Goal: Information Seeking & Learning: Compare options

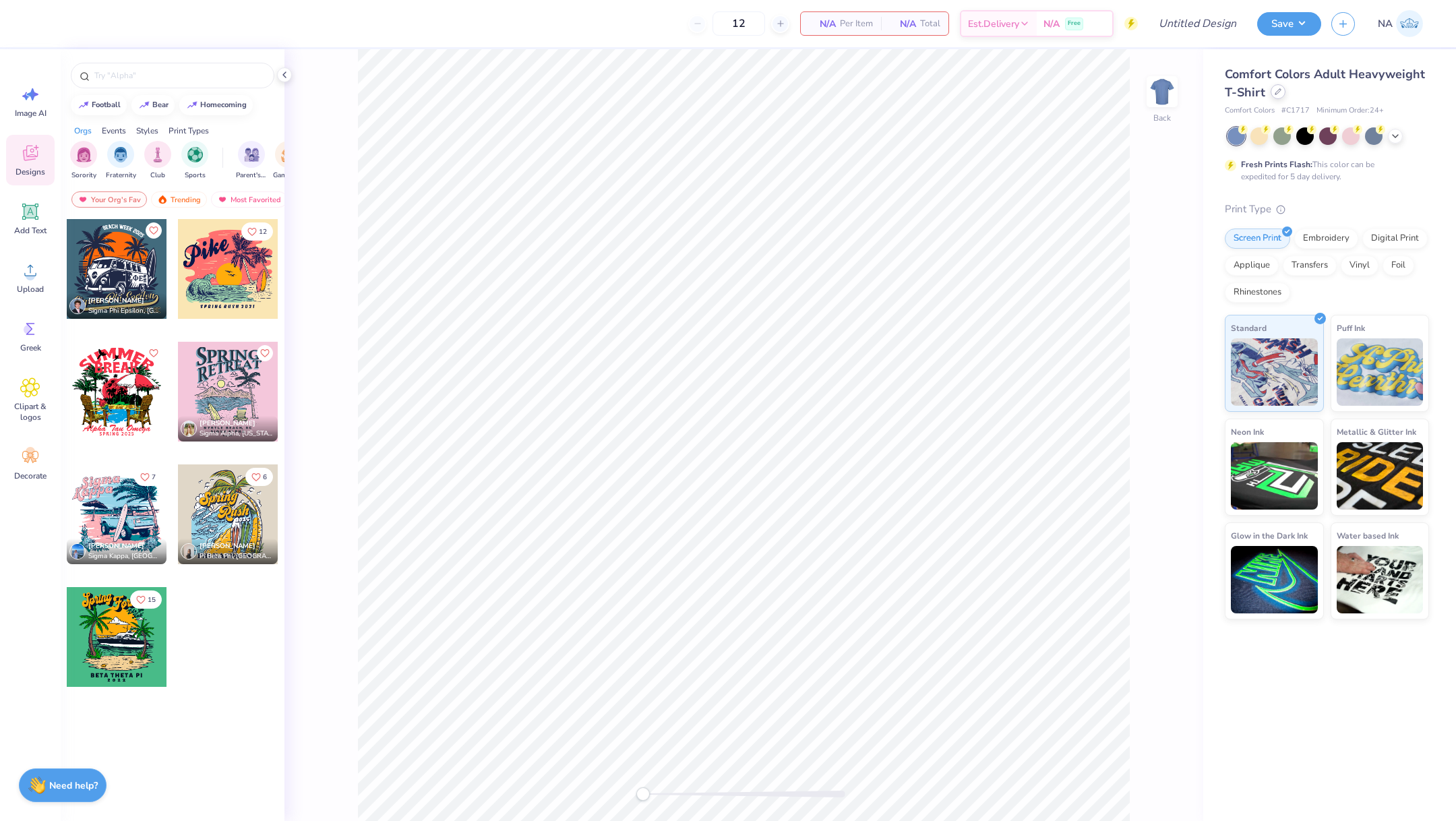
click at [1275, 93] on icon at bounding box center [1278, 92] width 5 height 5
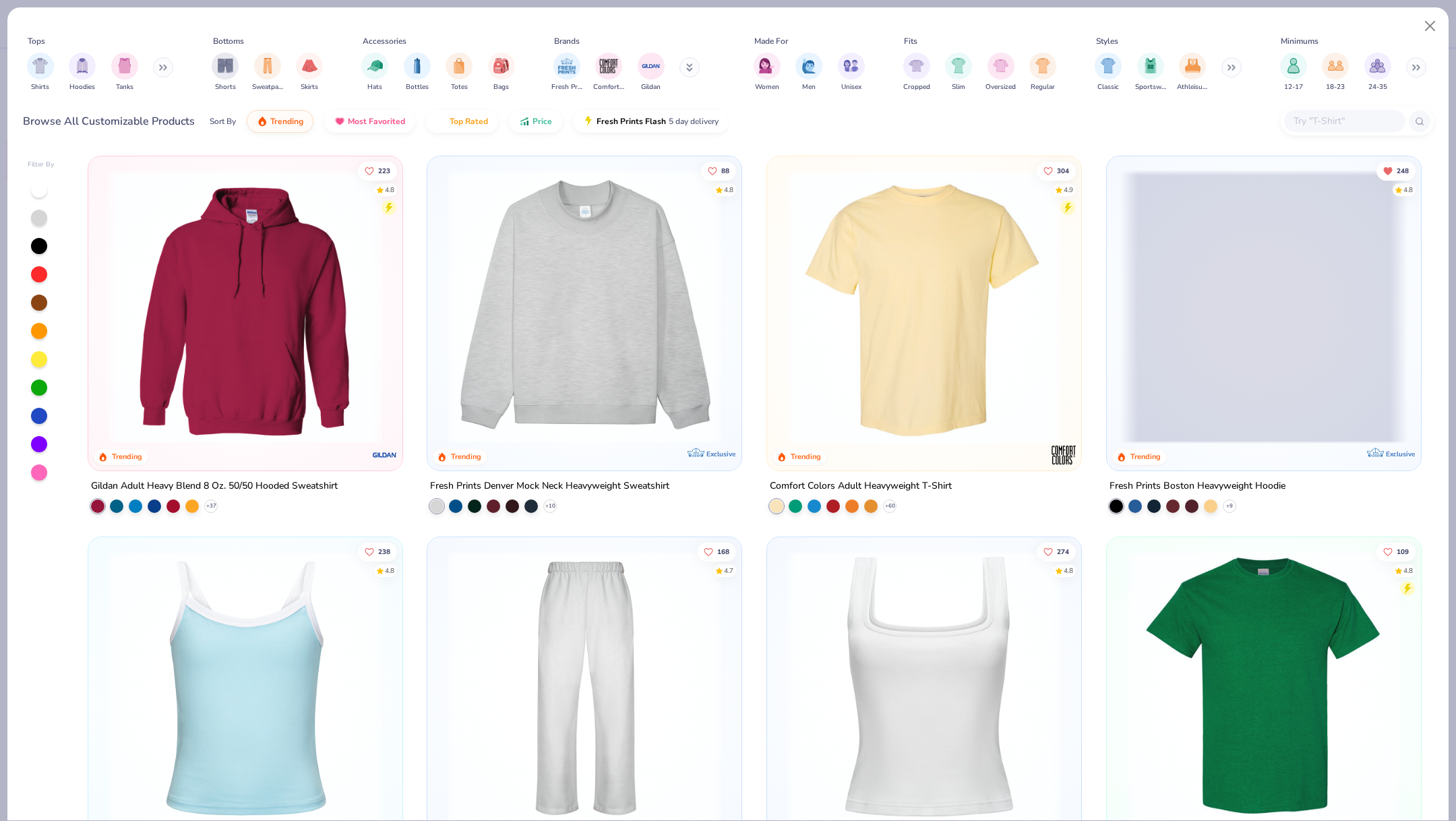
click at [1328, 120] on input "text" at bounding box center [1343, 121] width 104 height 16
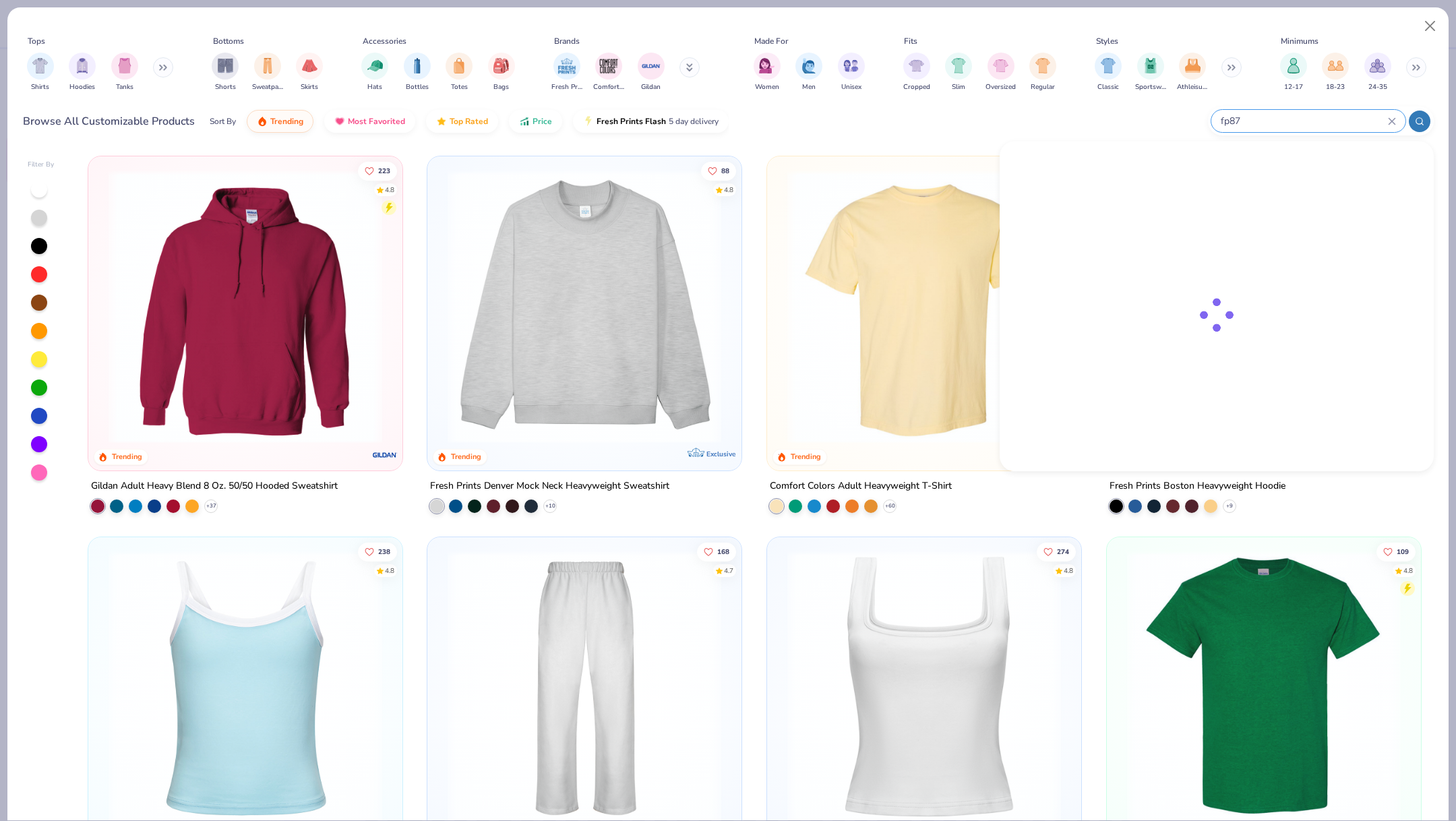
type input "fp87"
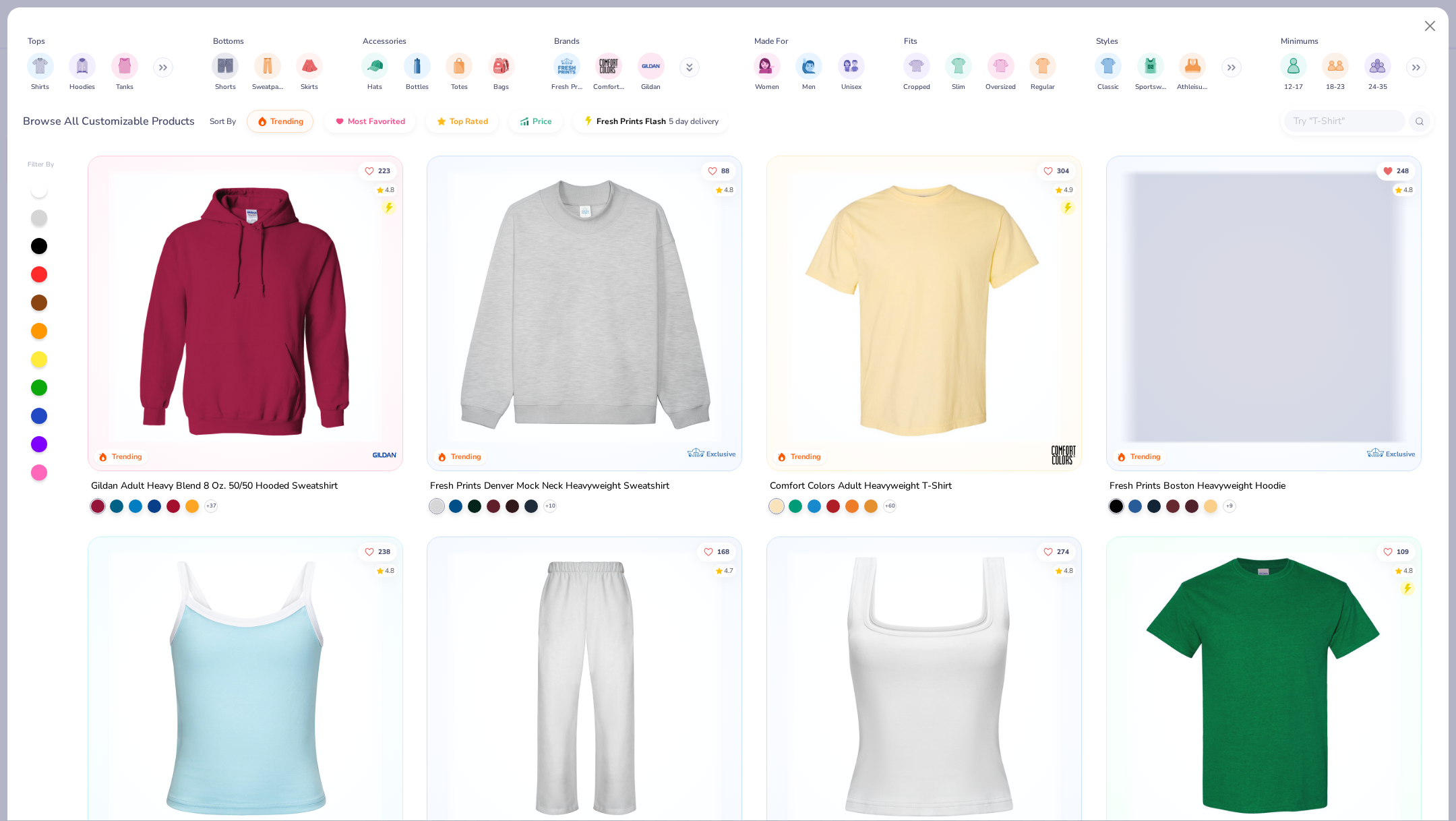
click at [1330, 127] on input "text" at bounding box center [1343, 121] width 104 height 16
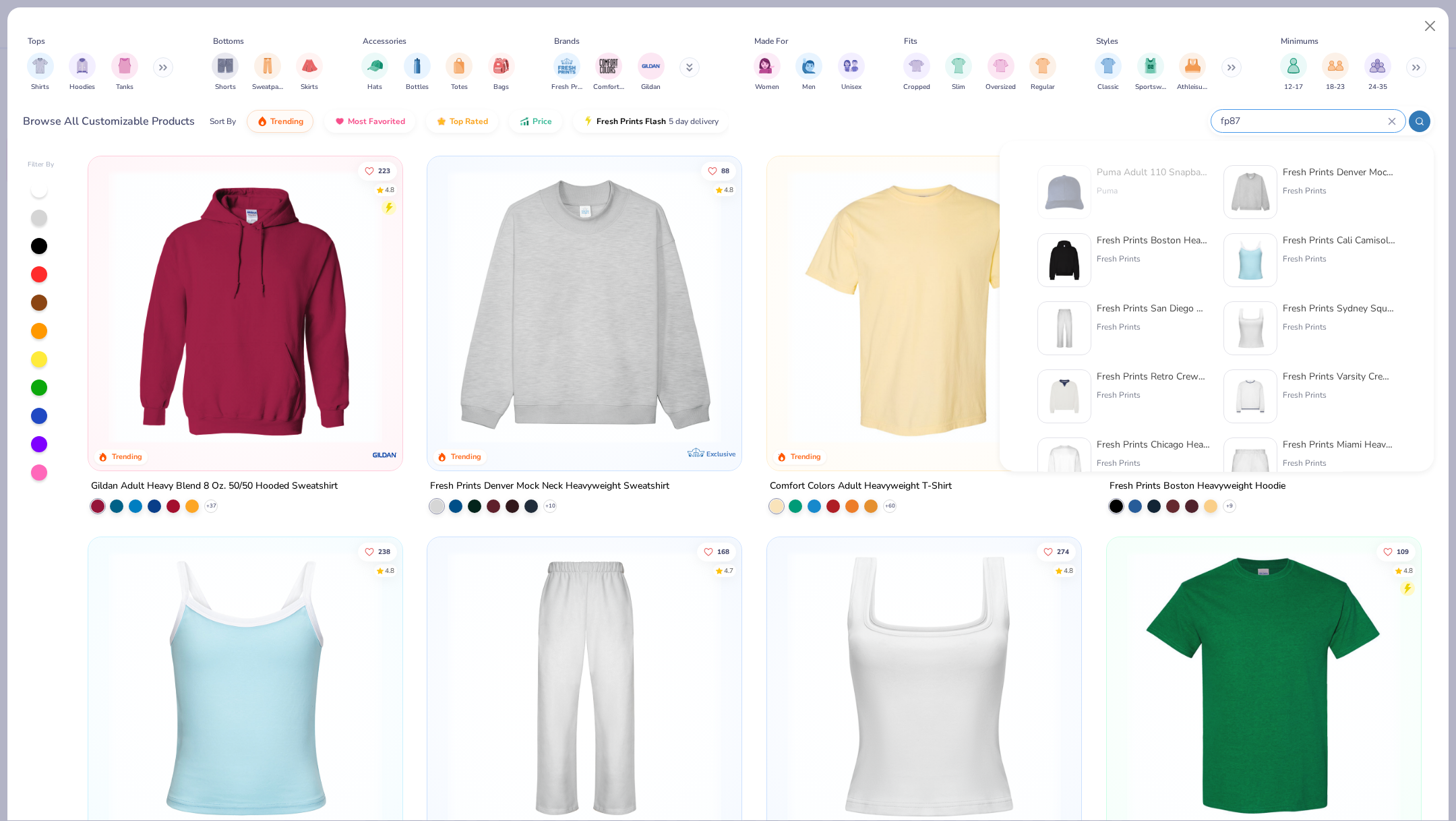
type input "fp87"
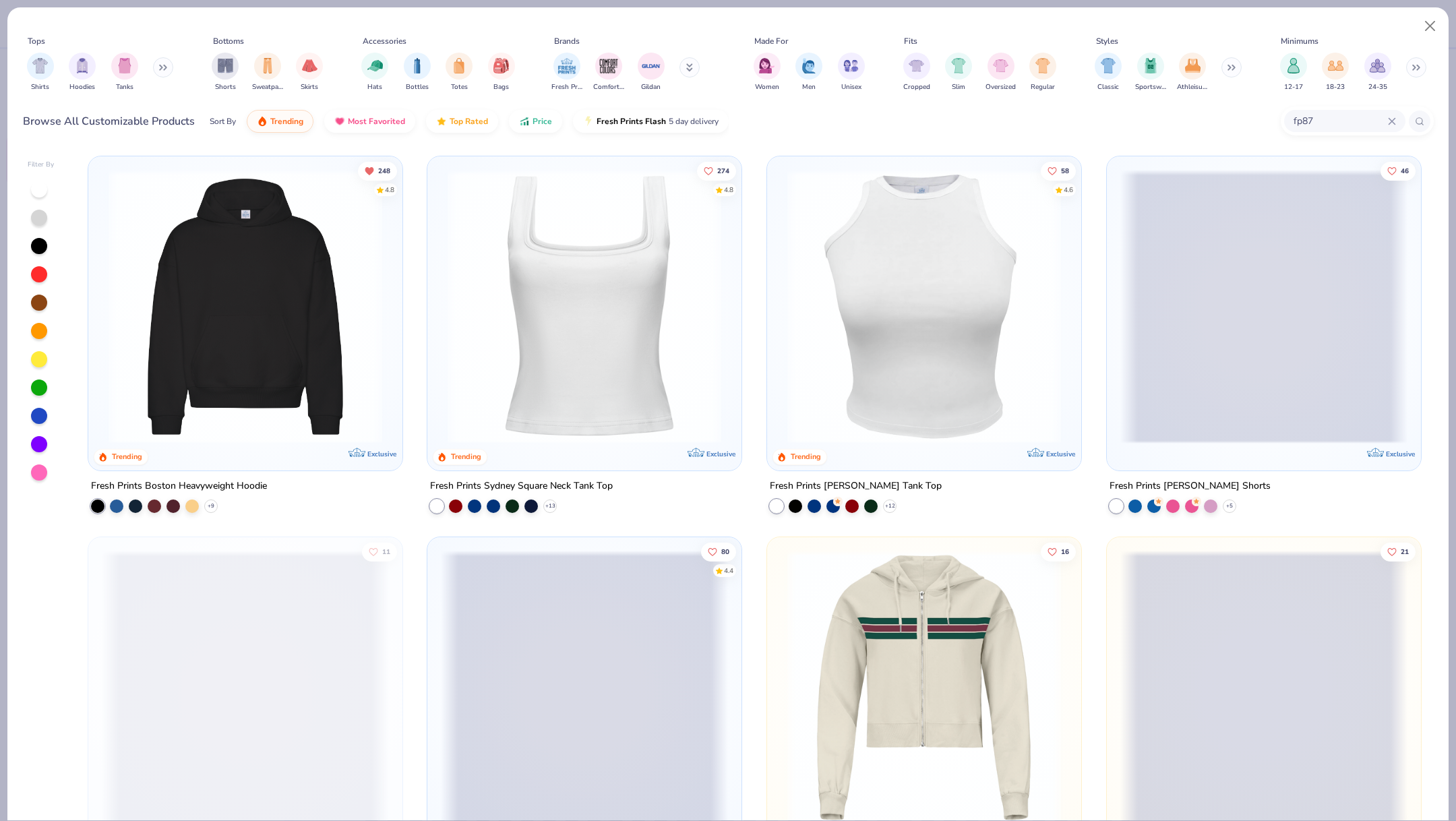
click at [277, 374] on img at bounding box center [245, 306] width 287 height 273
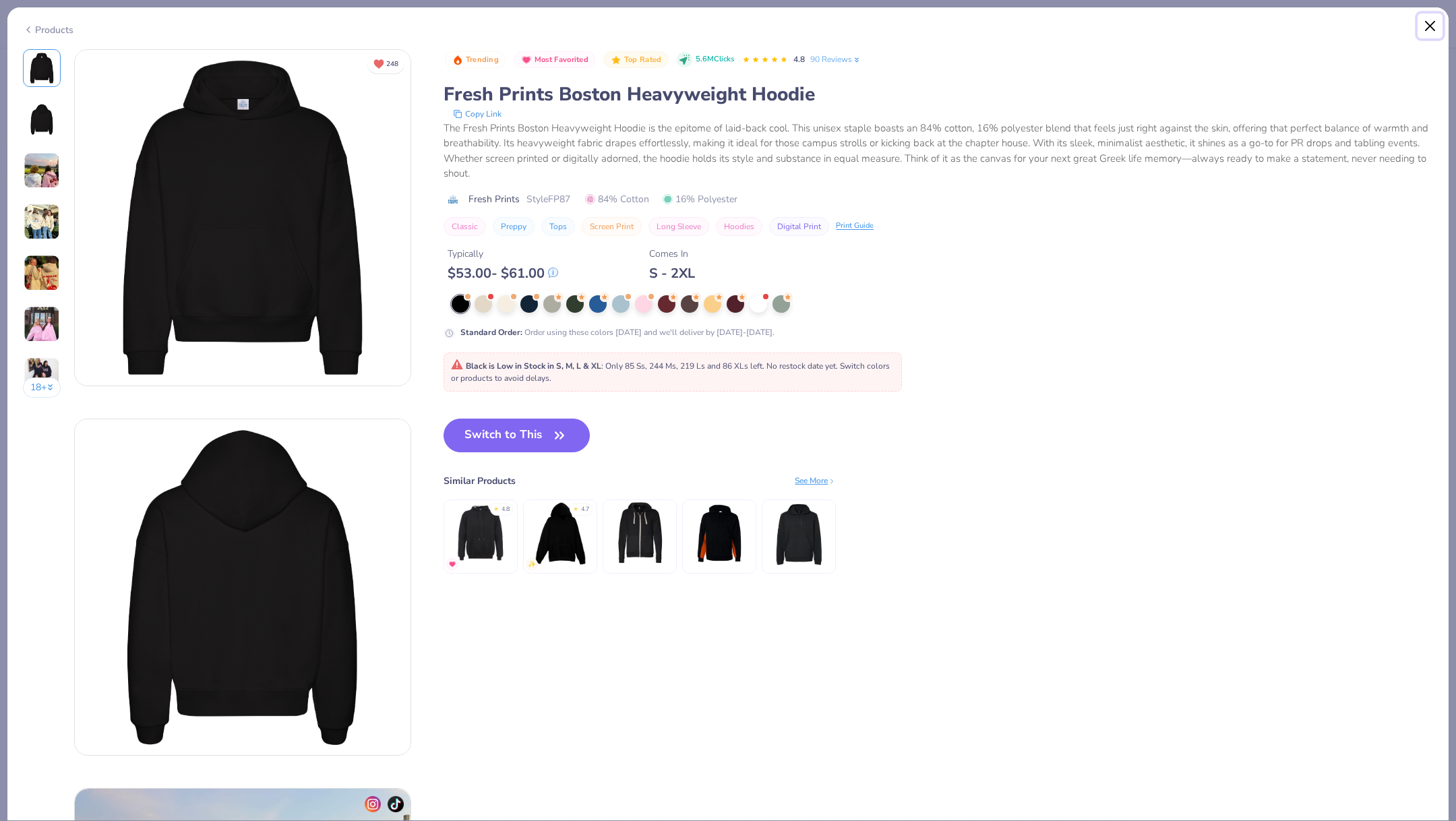
click at [1428, 32] on button "Close" at bounding box center [1430, 26] width 25 height 25
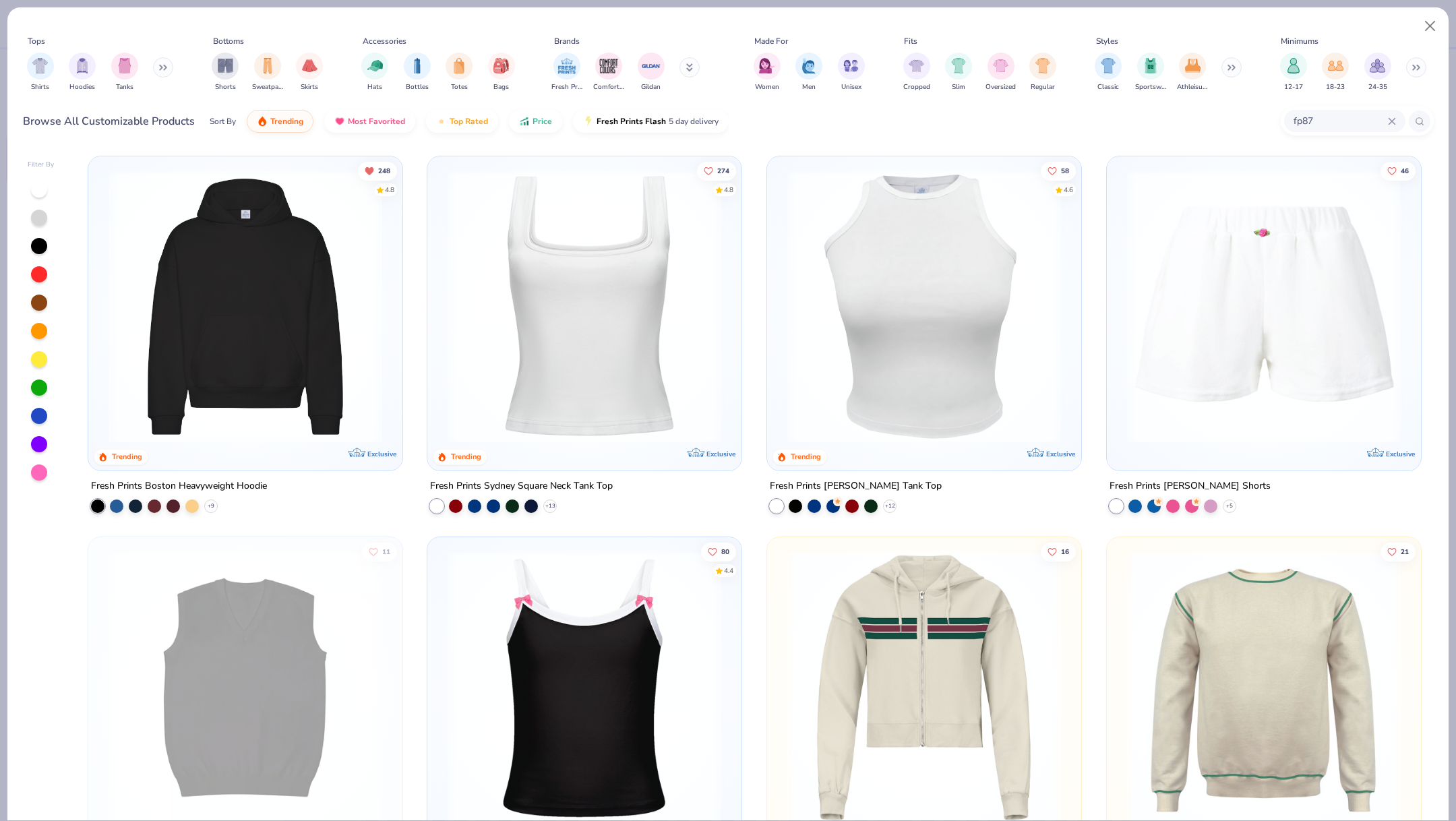
click at [1327, 120] on input "fp87" at bounding box center [1339, 121] width 95 height 16
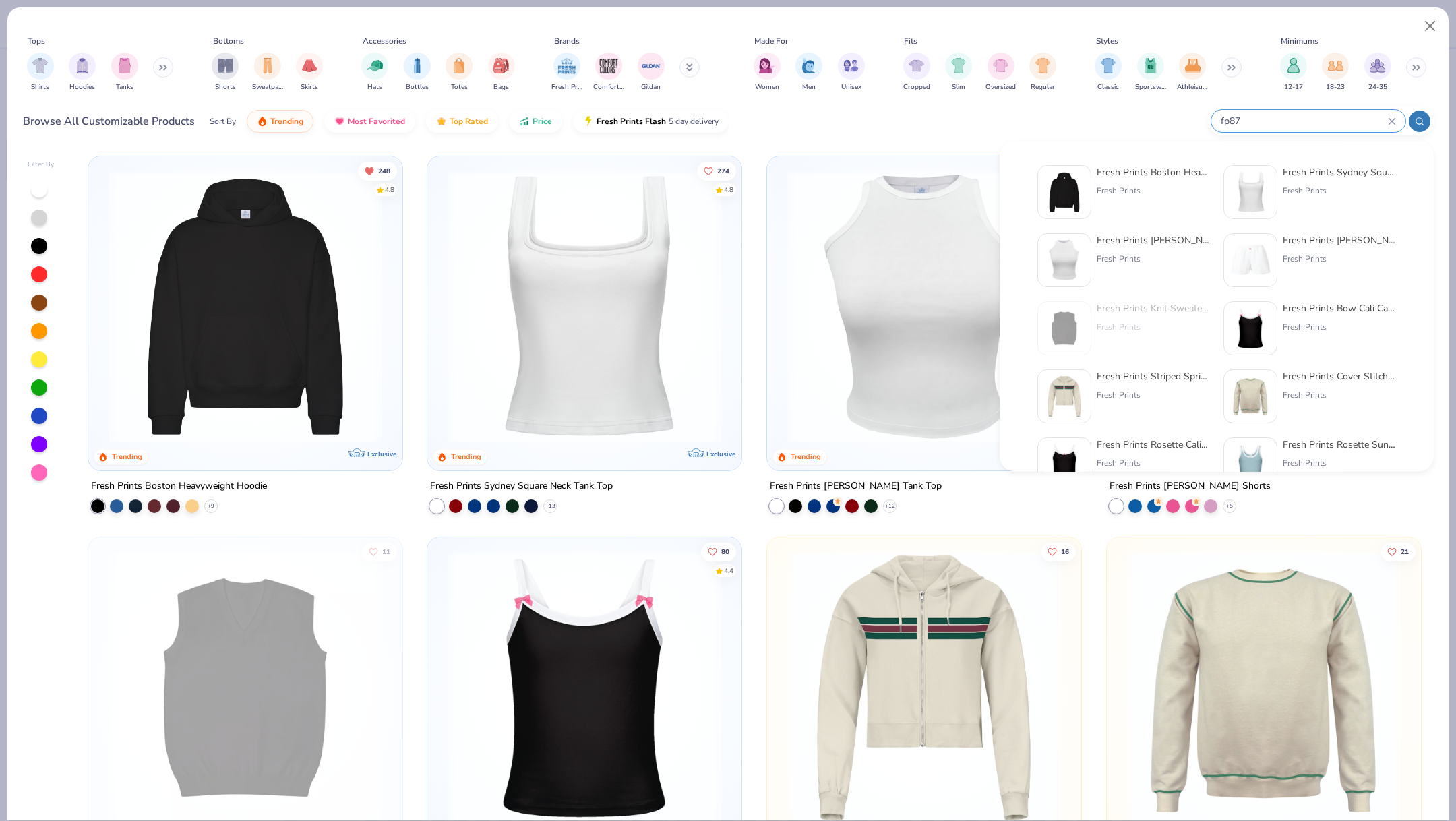
click at [1327, 120] on input "fp87" at bounding box center [1303, 121] width 168 height 16
click at [1326, 120] on input "fp87" at bounding box center [1303, 121] width 168 height 16
click at [1234, 117] on input "fp87" at bounding box center [1303, 121] width 168 height 16
click at [1233, 117] on input "fp87" at bounding box center [1303, 121] width 168 height 16
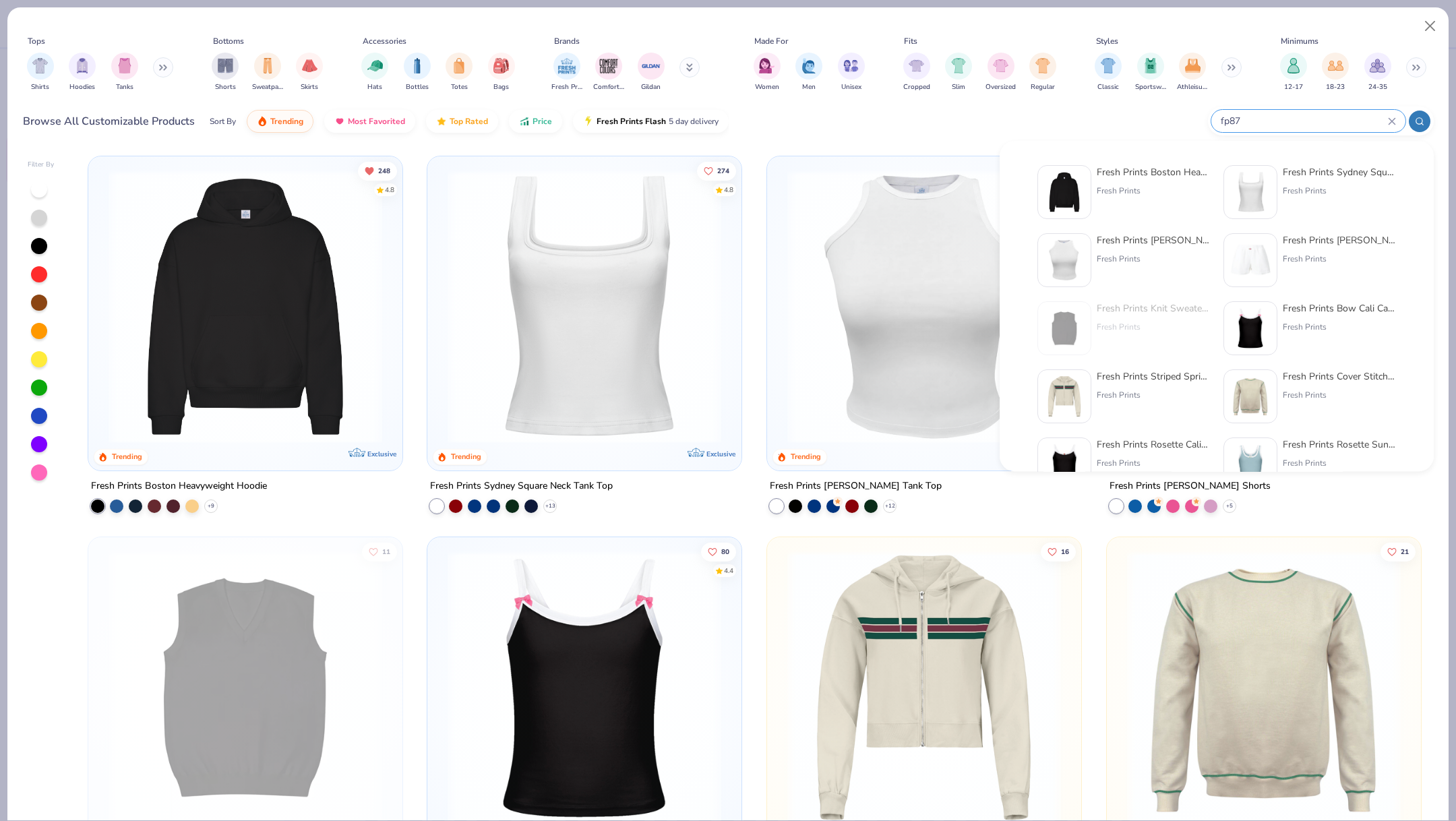
drag, startPoint x: 1258, startPoint y: 123, endPoint x: 1177, endPoint y: 122, distance: 81.0
click at [1175, 122] on div "Browse All Customizable Products Sort By Trending Most Favorited Top Rated Pric…" at bounding box center [728, 121] width 1411 height 38
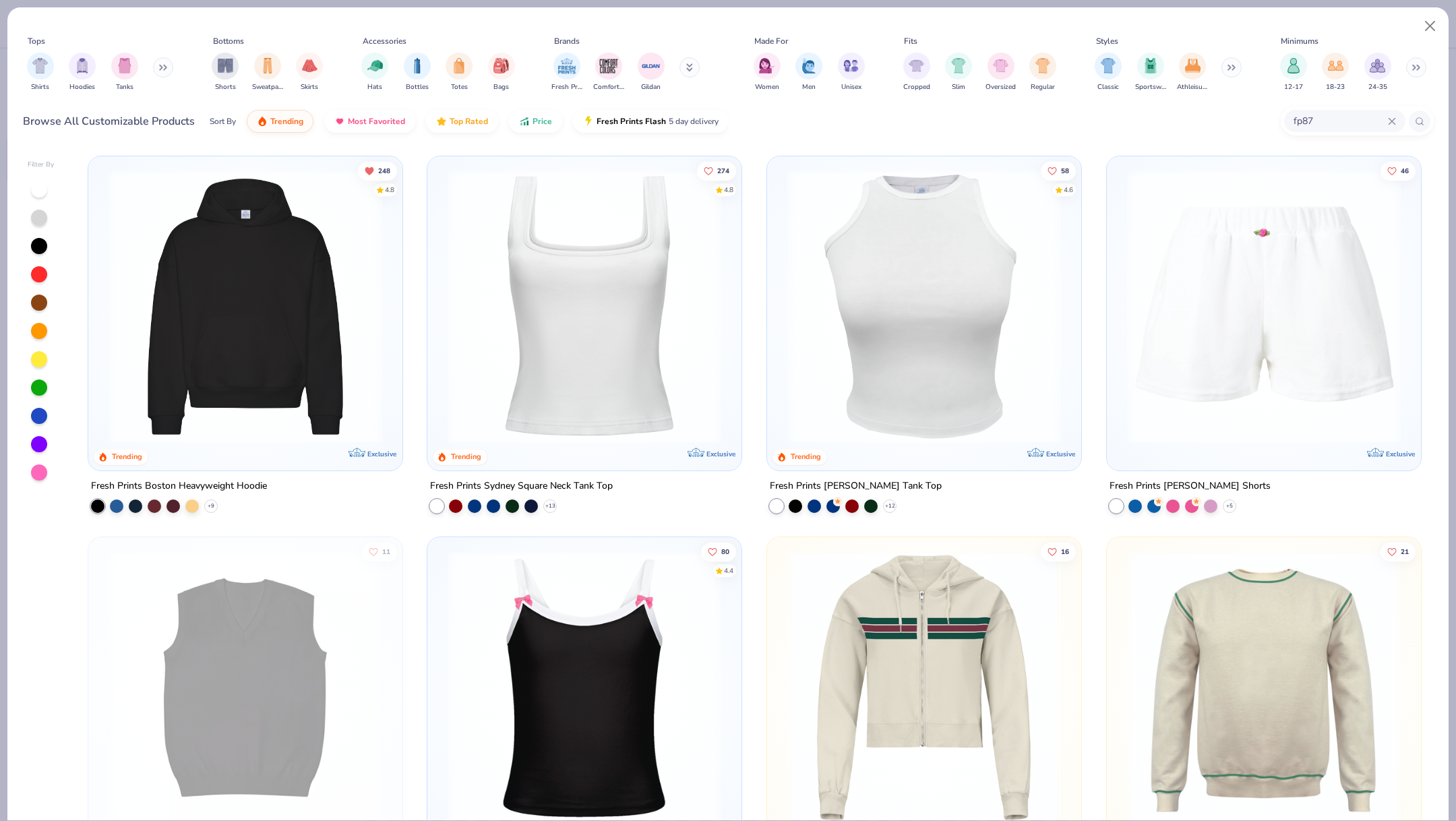
click at [1393, 123] on icon at bounding box center [1391, 121] width 6 height 6
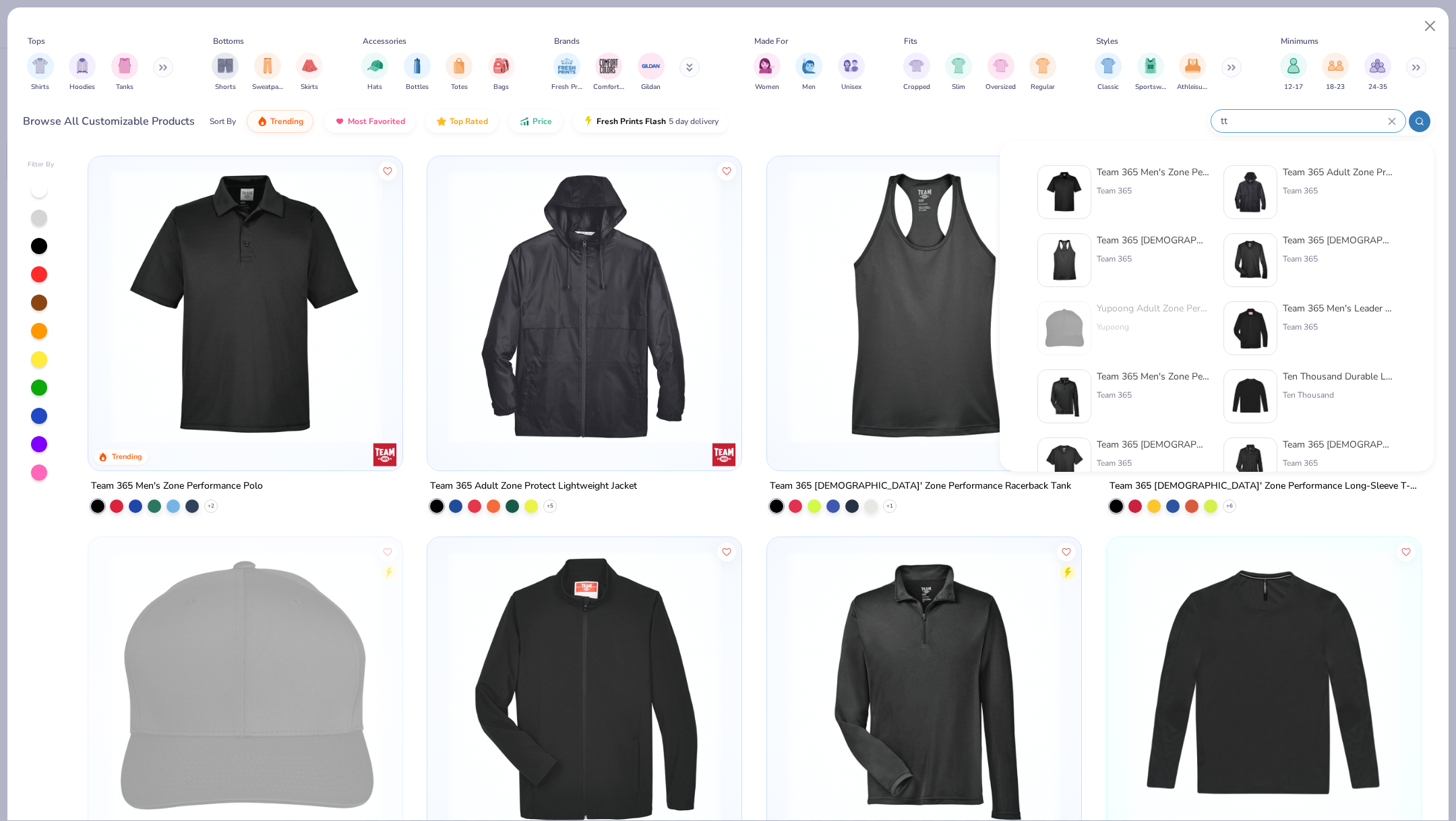
drag, startPoint x: 1275, startPoint y: 120, endPoint x: 1150, endPoint y: 118, distance: 125.0
click at [1149, 119] on div "Browse All Customizable Products Sort By Trending Most Favorited Top Rated Pric…" at bounding box center [728, 121] width 1411 height 38
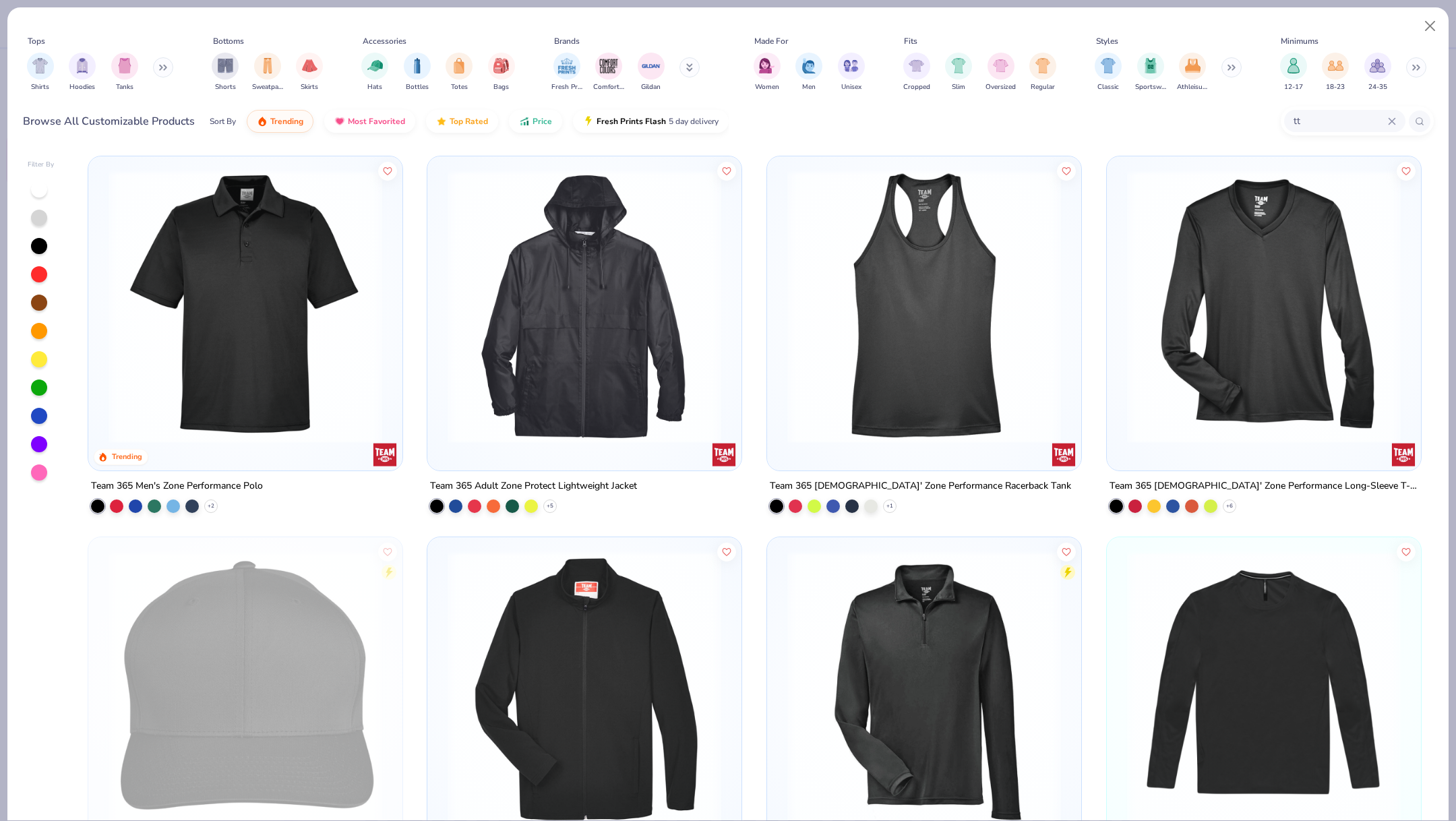
type input "t"
type input "3512"
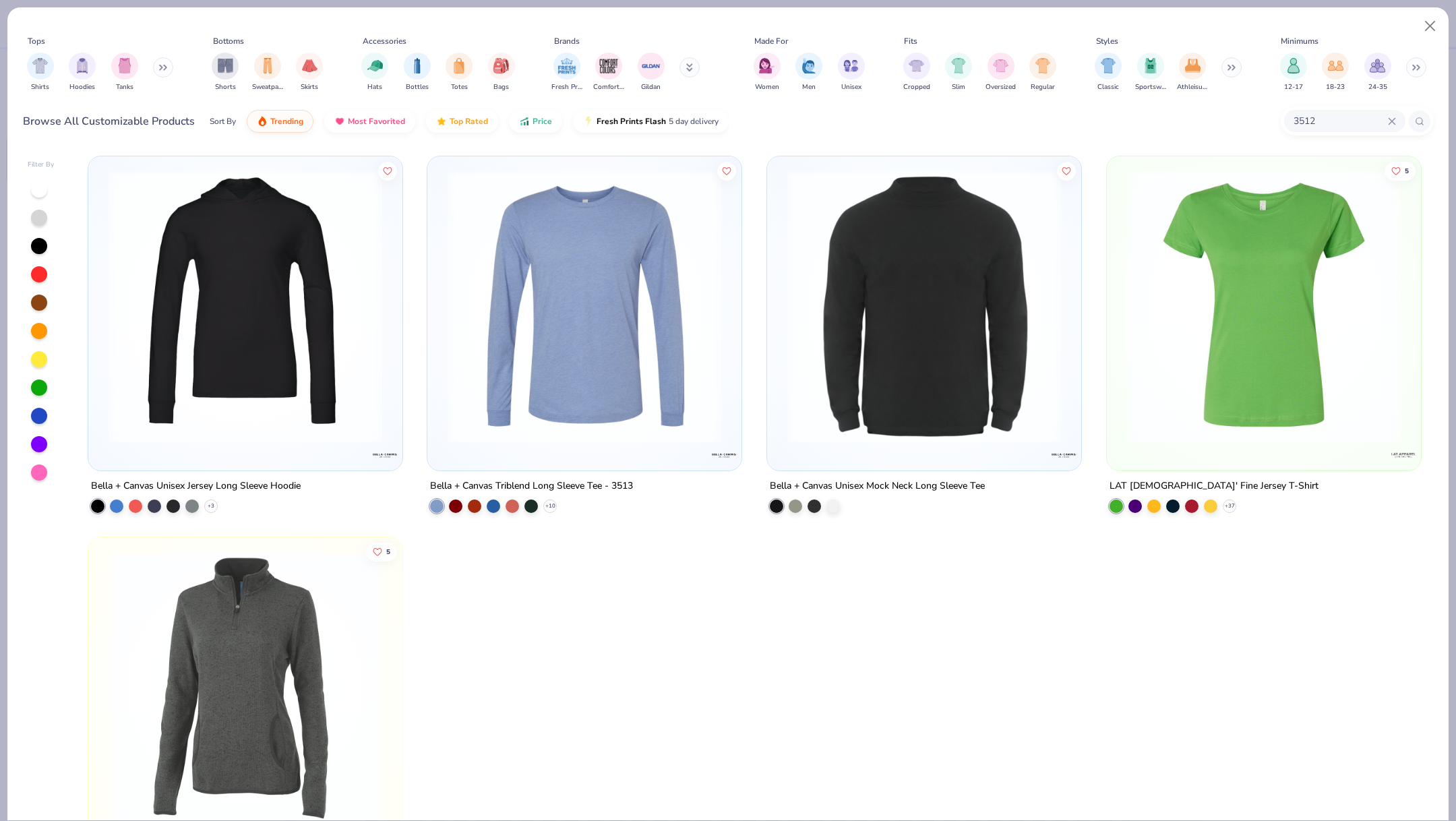
click at [309, 210] on img at bounding box center [245, 306] width 287 height 273
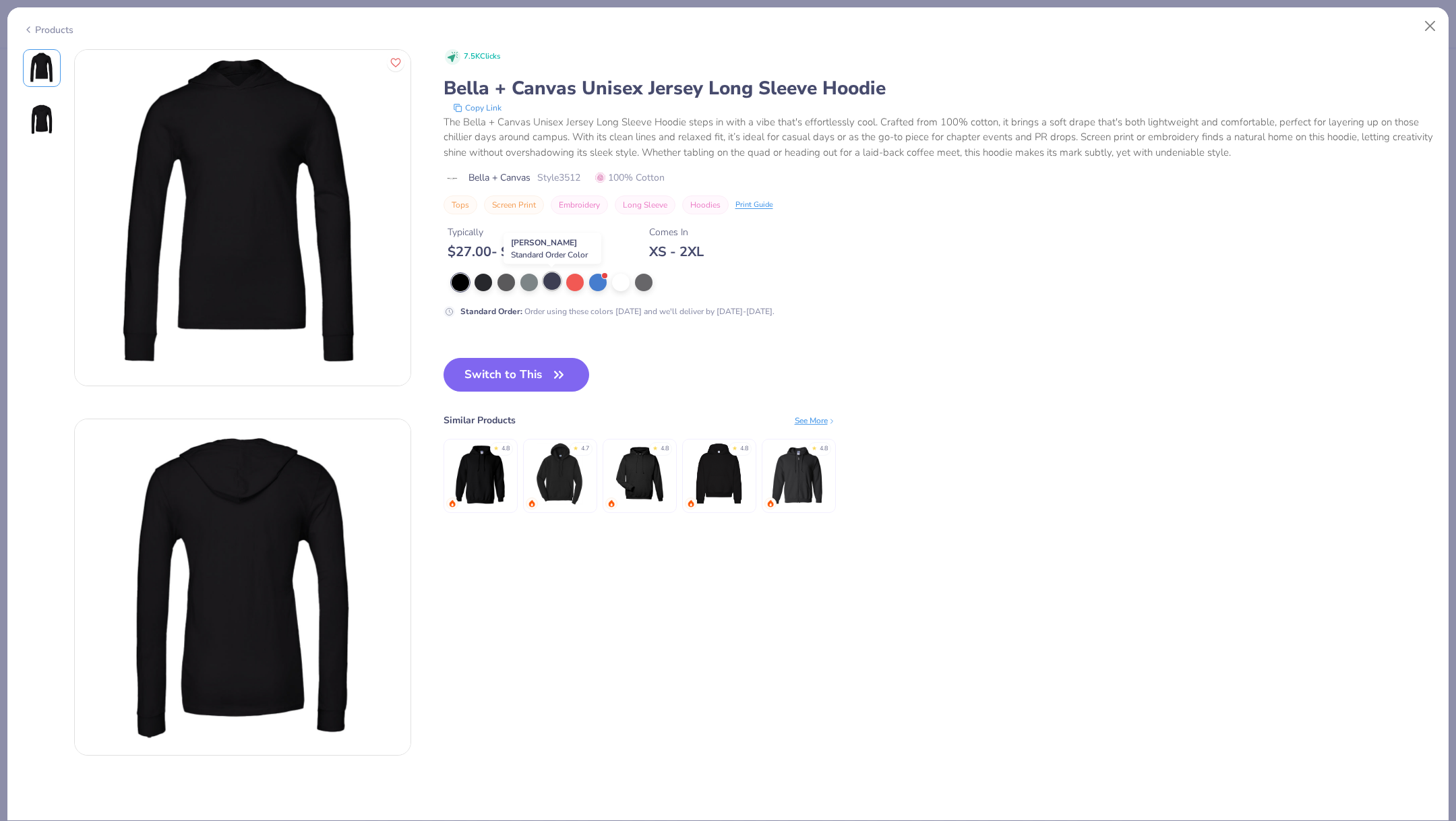
click at [545, 282] on div at bounding box center [552, 281] width 18 height 18
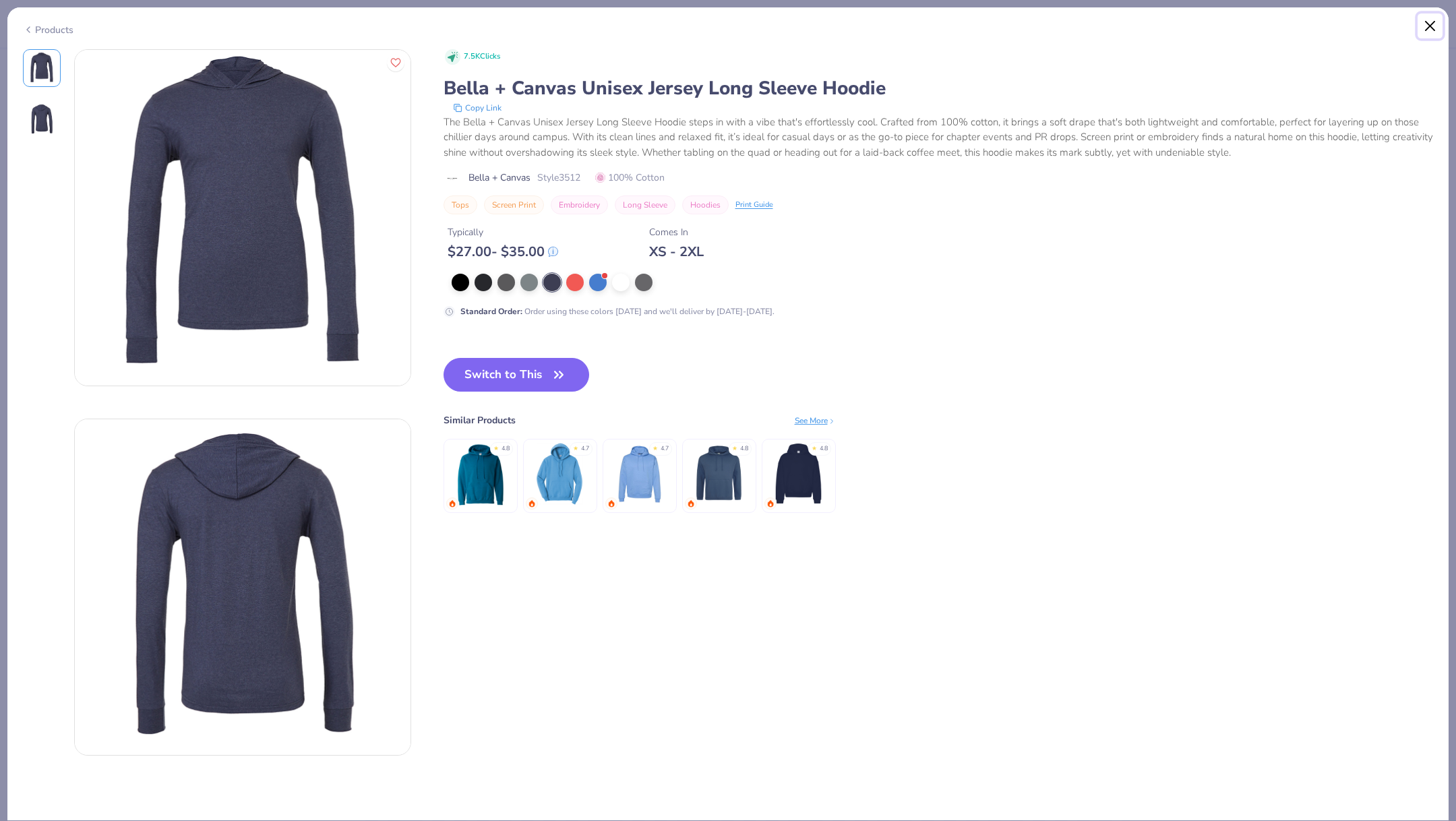
click at [1431, 27] on button "Close" at bounding box center [1430, 26] width 25 height 25
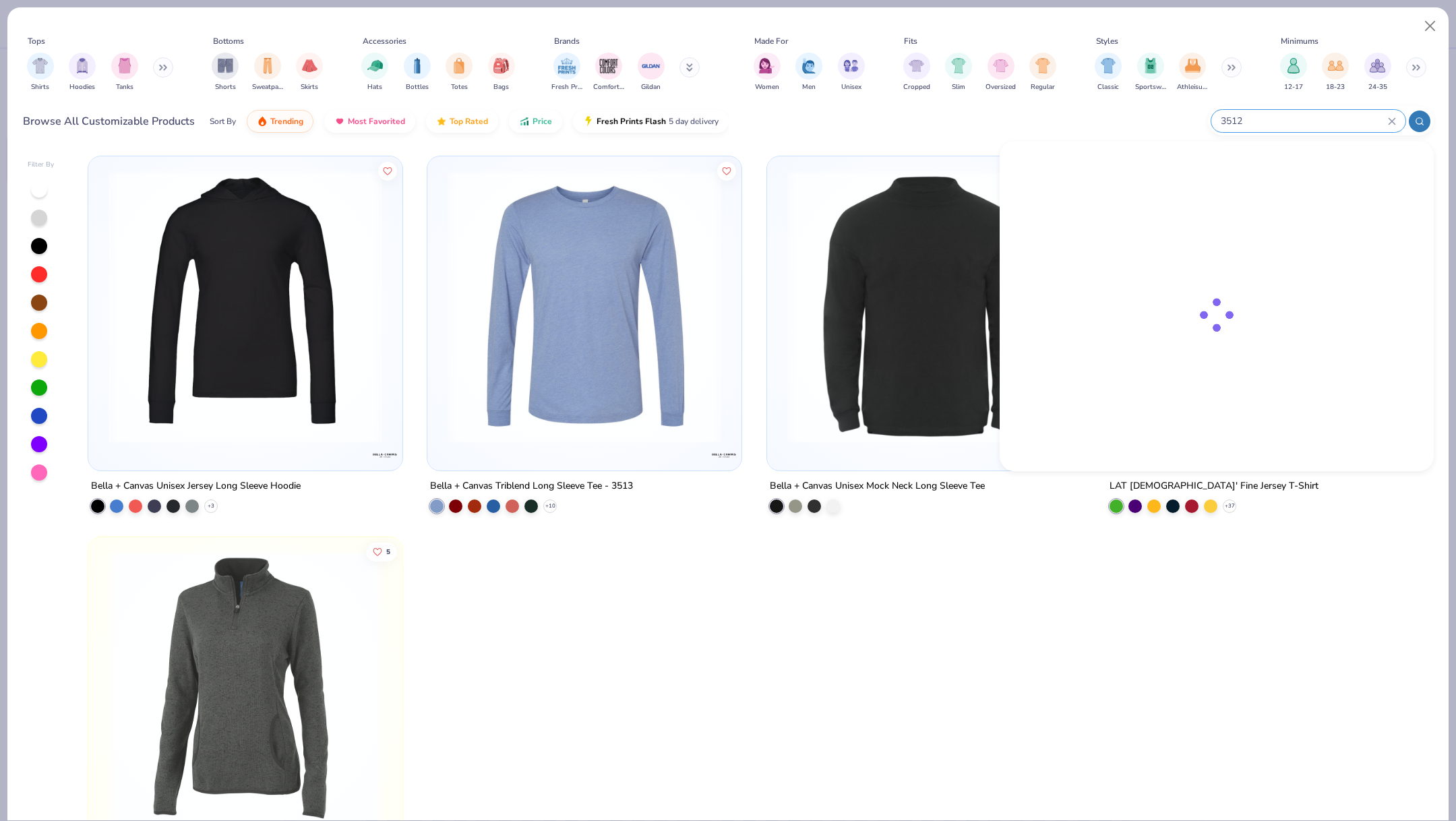
click at [1321, 122] on input "3512" at bounding box center [1303, 121] width 168 height 16
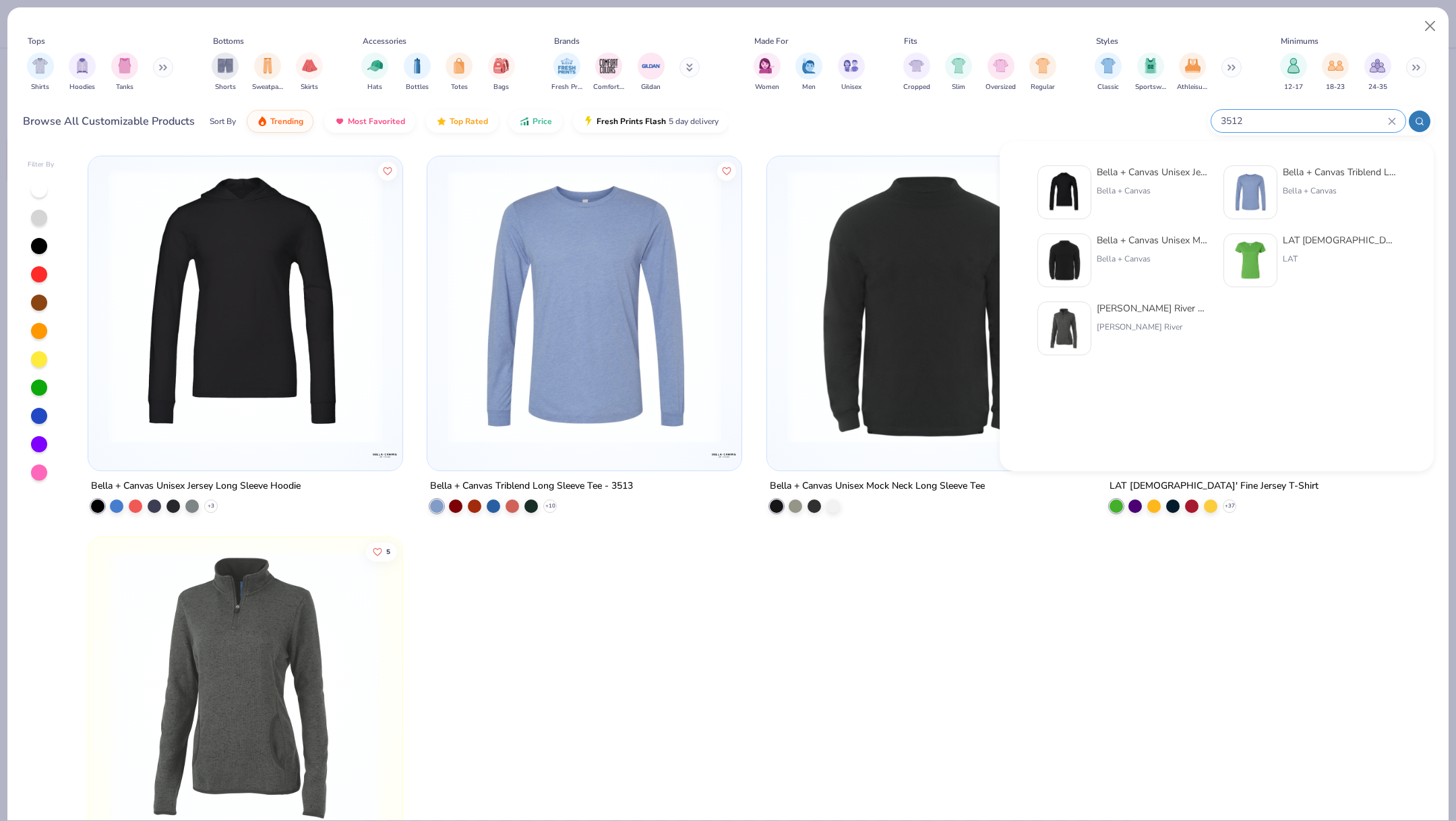
drag, startPoint x: 1273, startPoint y: 122, endPoint x: 1183, endPoint y: 121, distance: 90.0
click at [1182, 121] on div "Browse All Customizable Products Sort By Trending Most Favorited Top Rated Pric…" at bounding box center [728, 121] width 1411 height 38
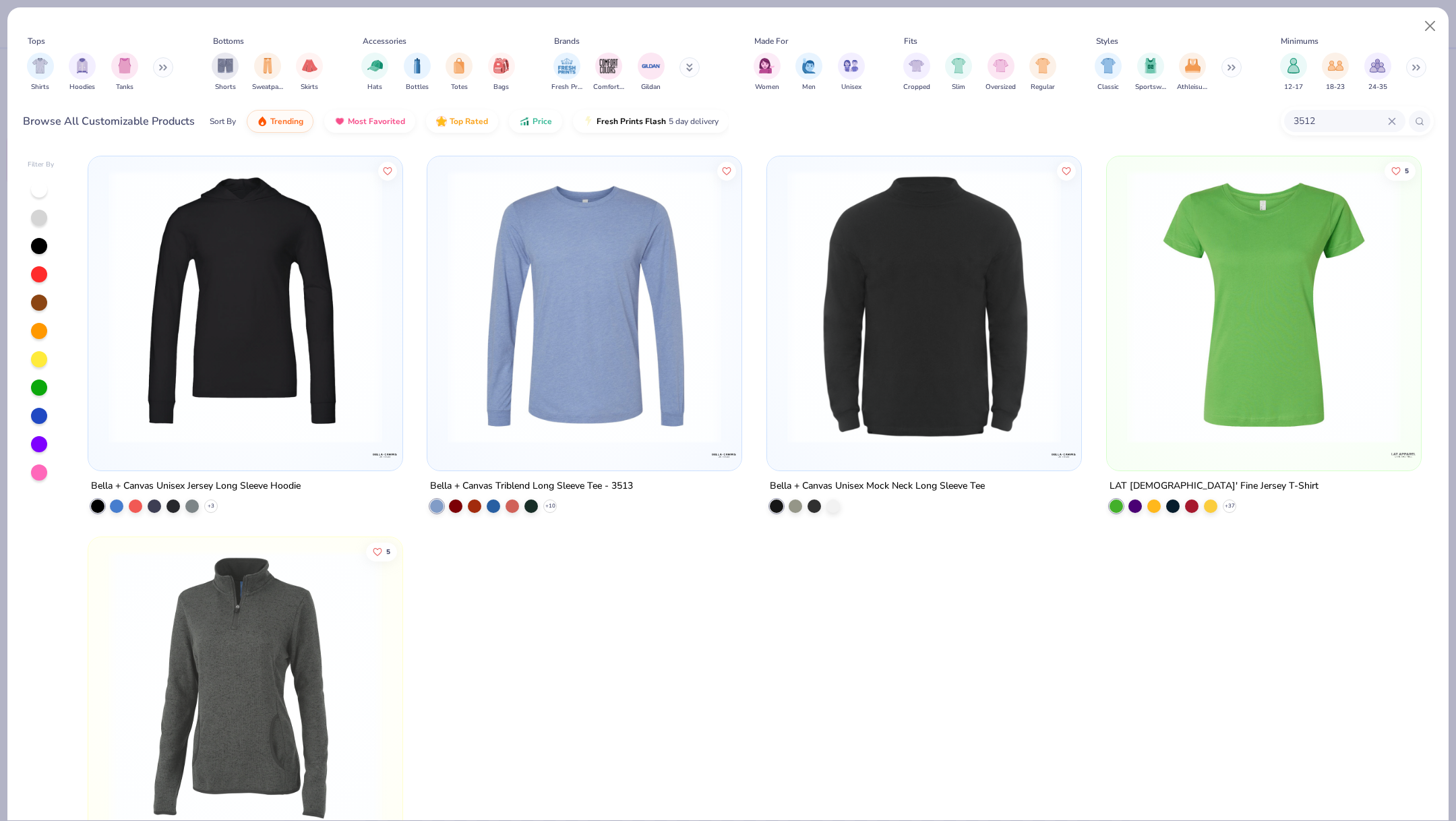
click at [1392, 122] on icon at bounding box center [1391, 121] width 6 height 6
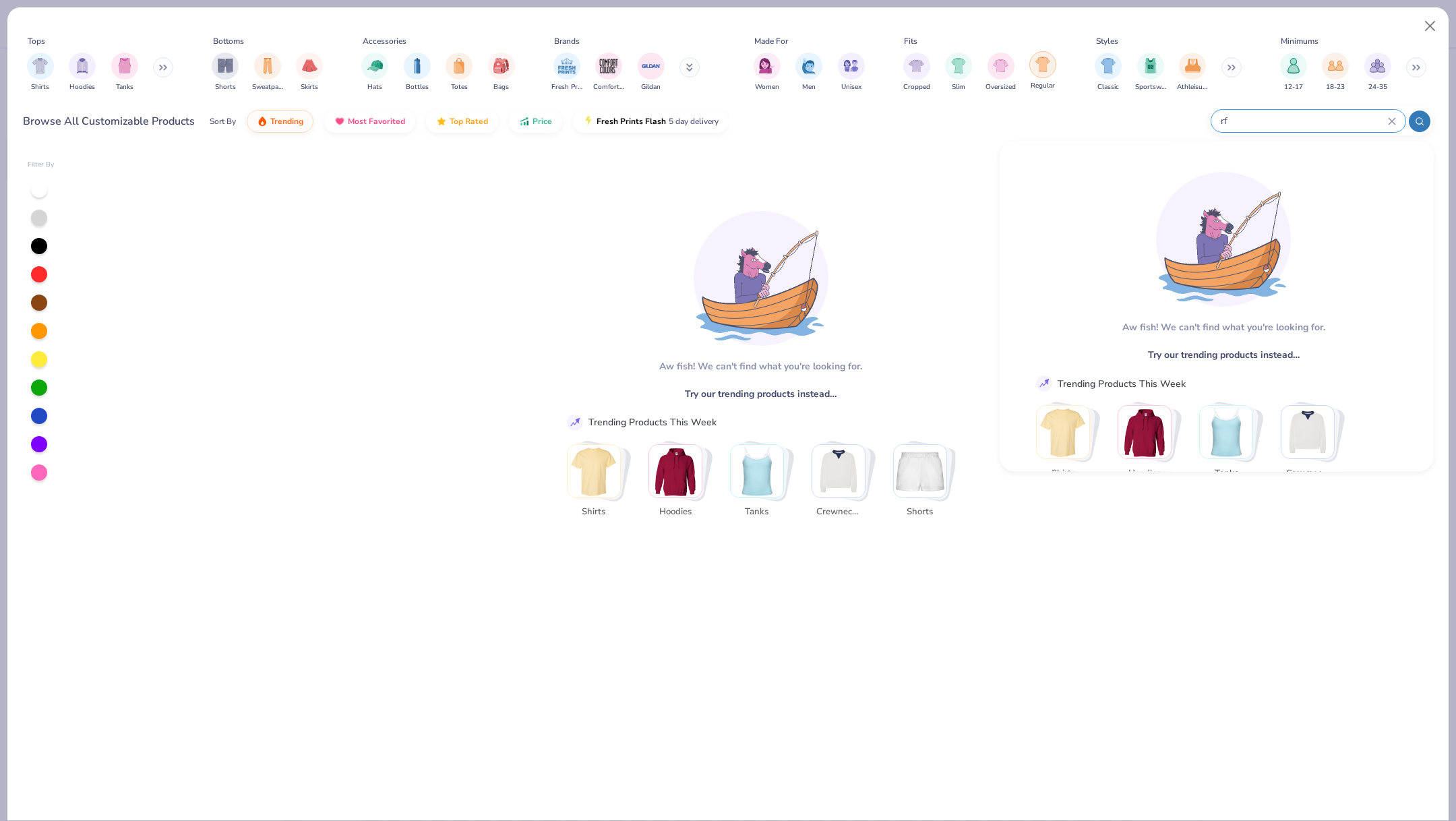
type input "r"
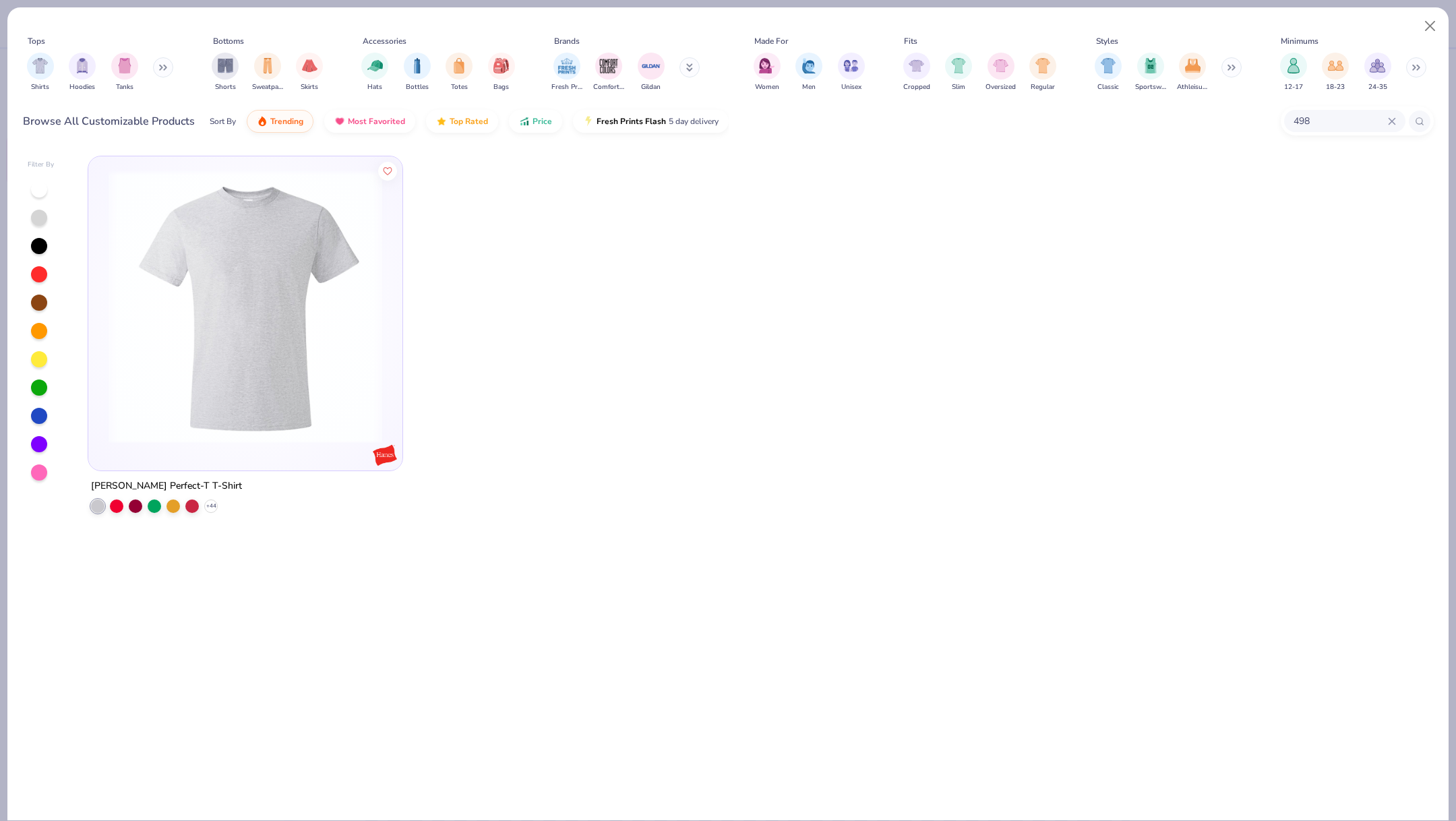
click at [374, 345] on img at bounding box center [245, 306] width 287 height 273
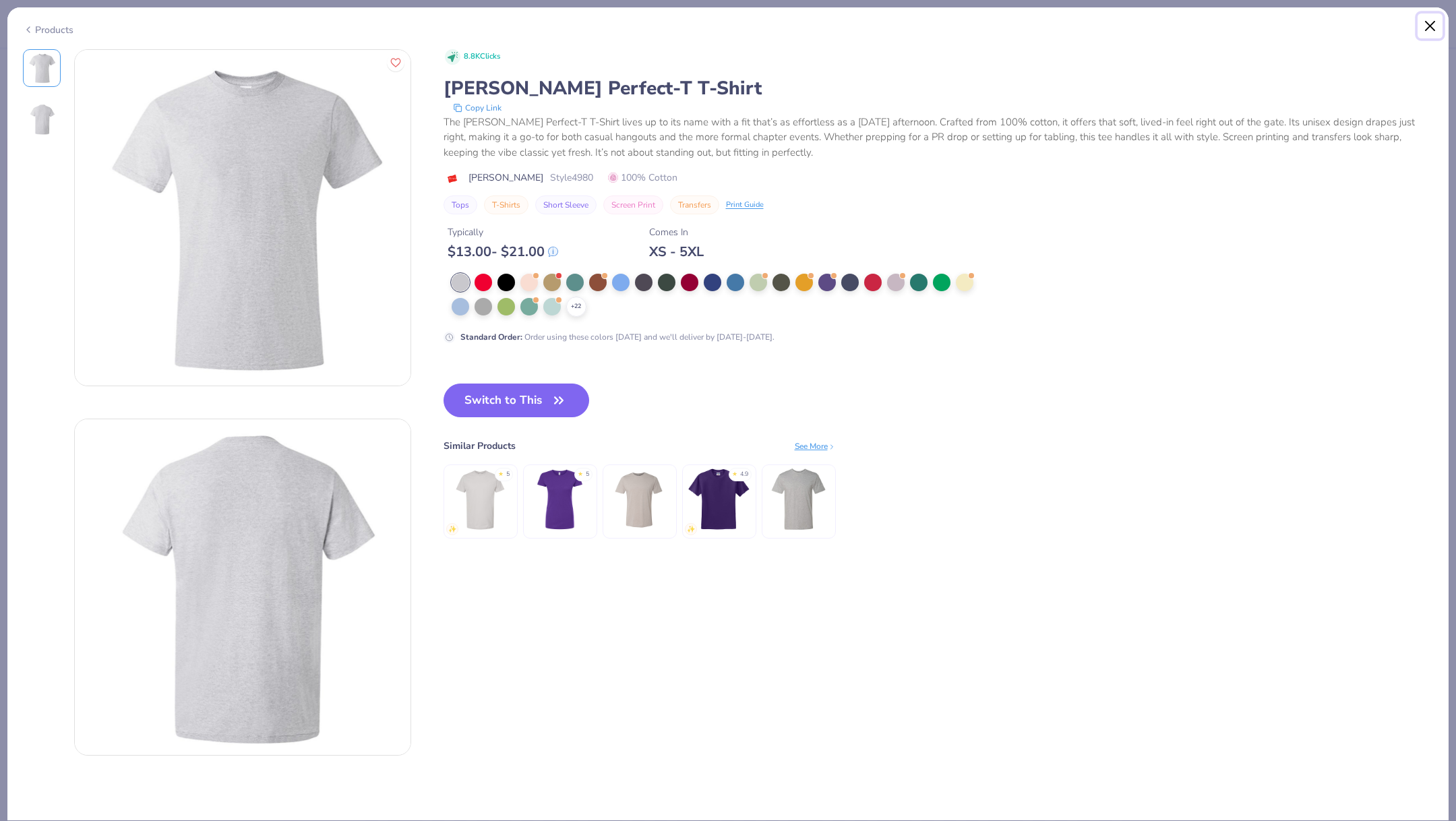
click at [1435, 34] on button "Close" at bounding box center [1430, 26] width 25 height 25
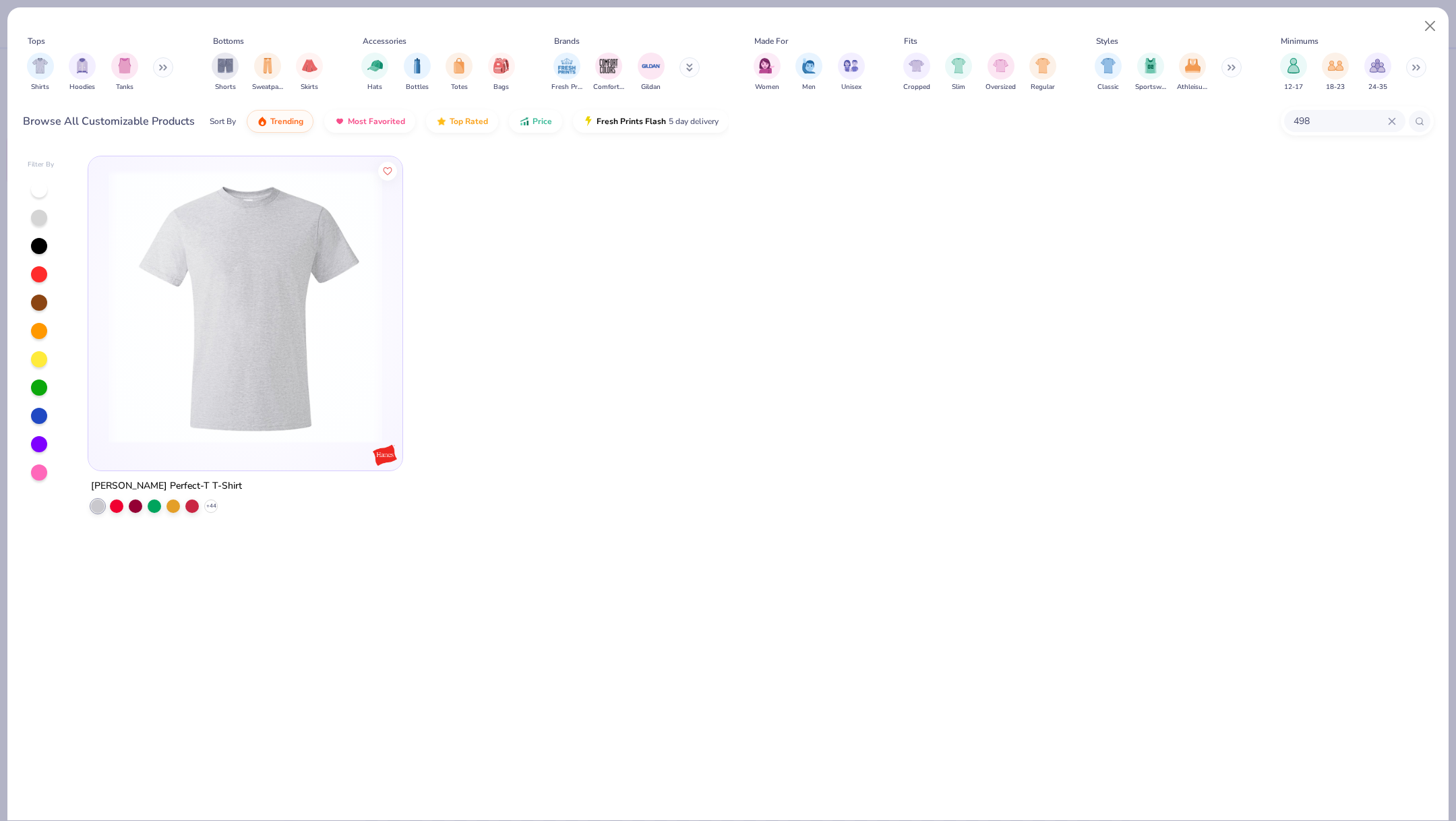
click at [1303, 126] on input "498" at bounding box center [1339, 121] width 95 height 16
click at [1303, 126] on input "498" at bounding box center [1303, 121] width 168 height 16
click at [1394, 121] on icon at bounding box center [1391, 122] width 8 height 8
type input "49fp8"
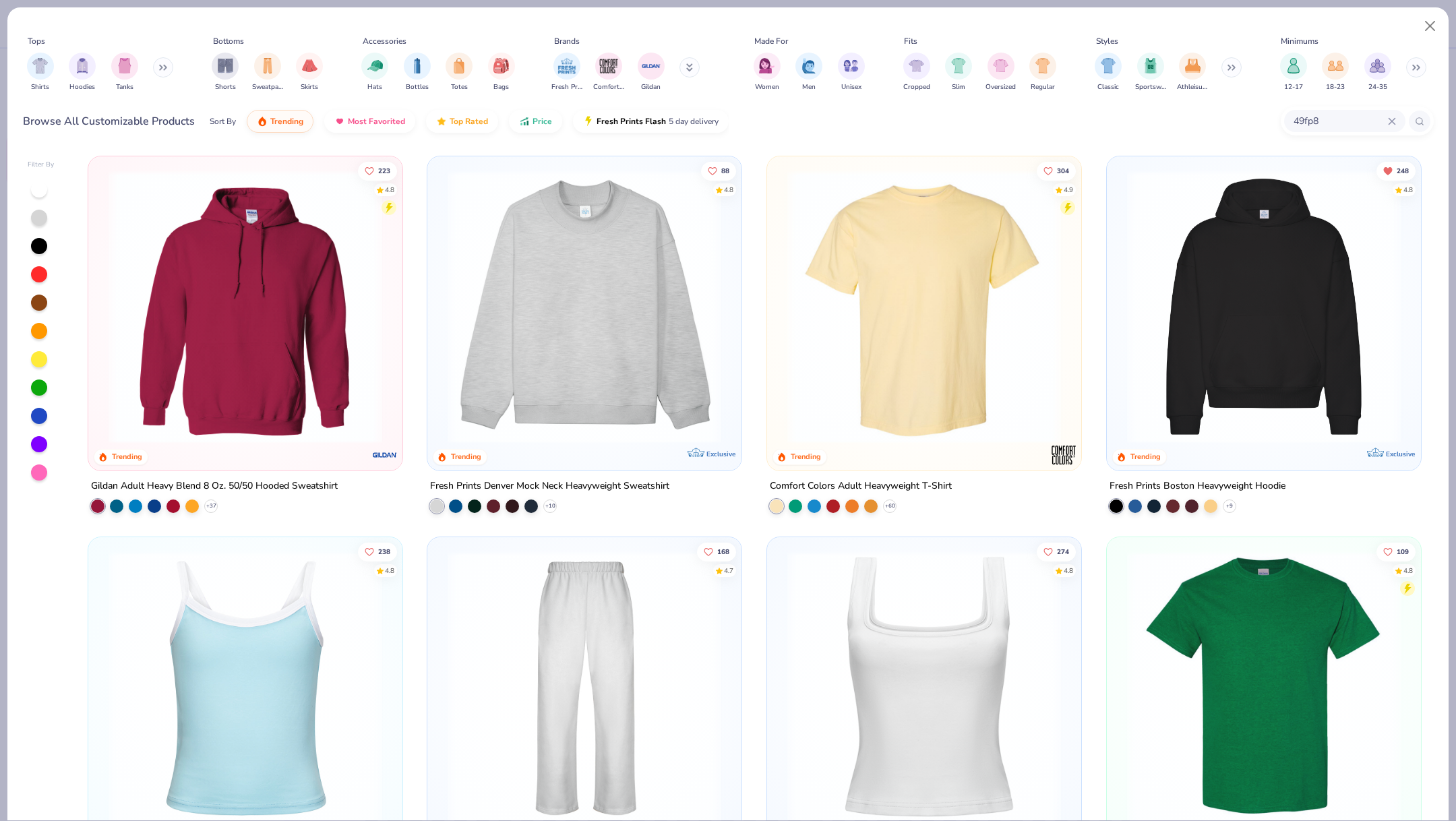
click at [1391, 120] on icon at bounding box center [1391, 121] width 6 height 6
type input "fp18"
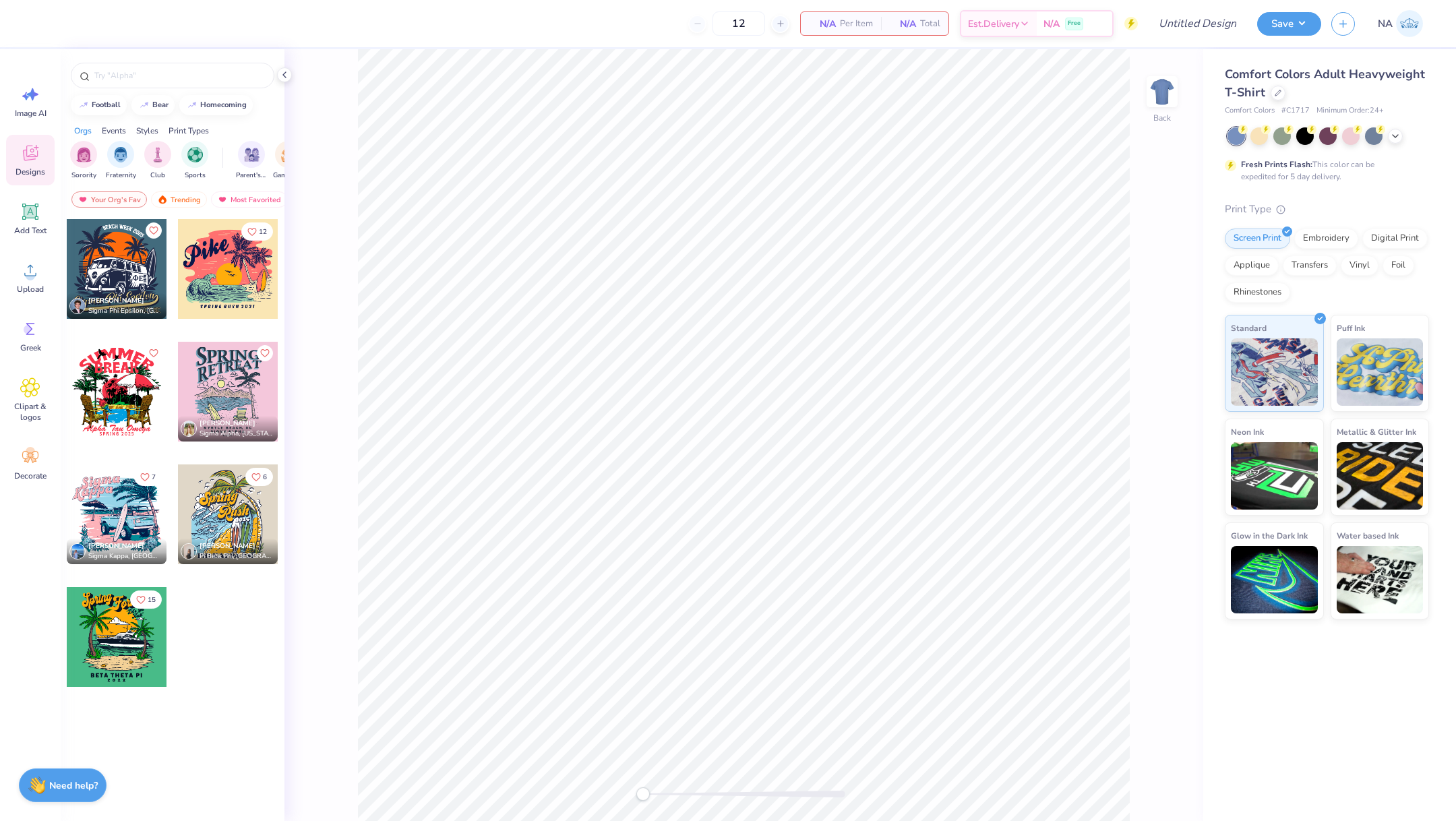
click at [1270, 100] on div "Comfort Colors Adult Heavyweight T-Shirt" at bounding box center [1326, 83] width 204 height 36
click at [1278, 94] on icon at bounding box center [1278, 92] width 7 height 7
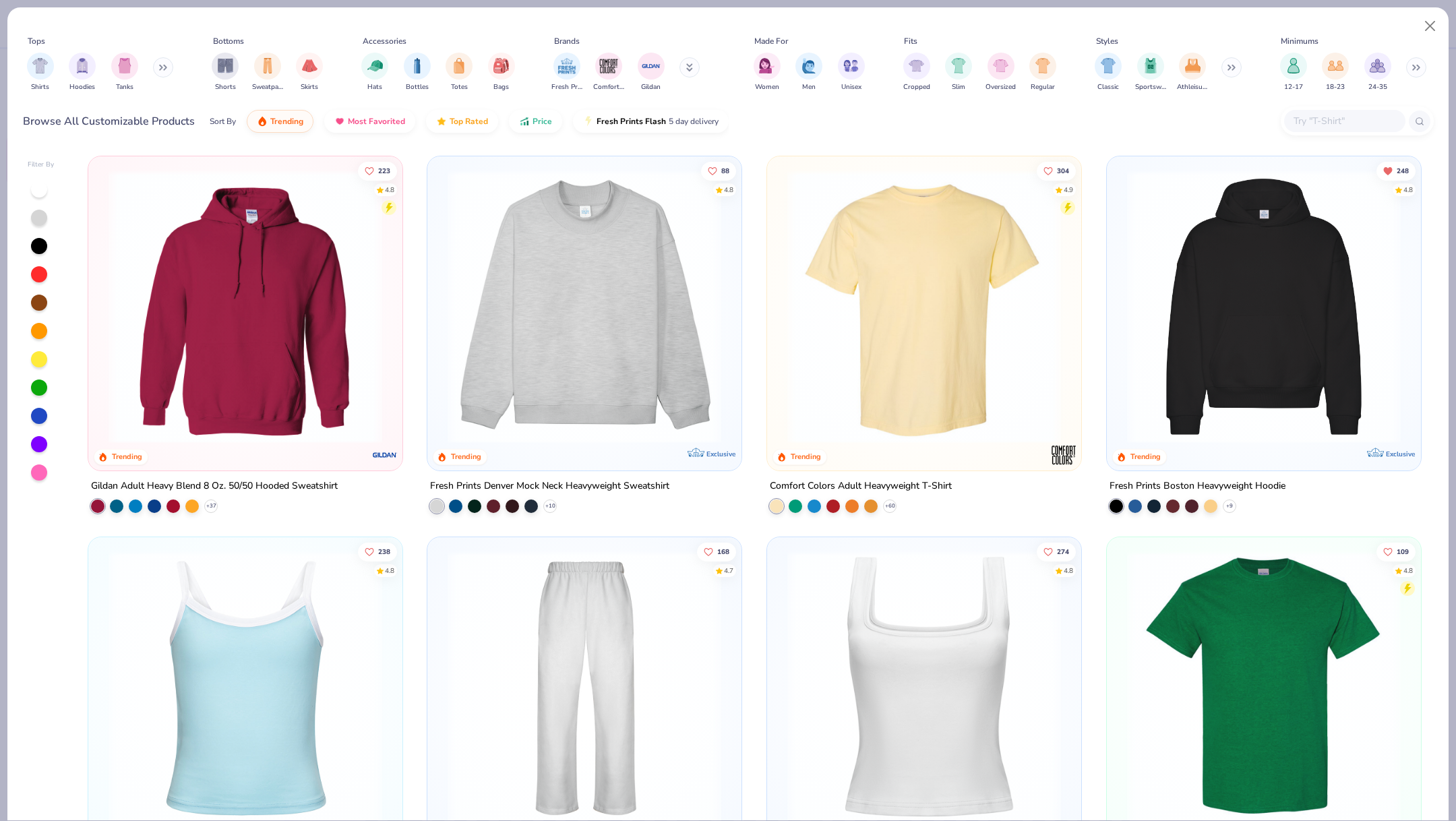
click at [1316, 124] on input "text" at bounding box center [1343, 121] width 104 height 16
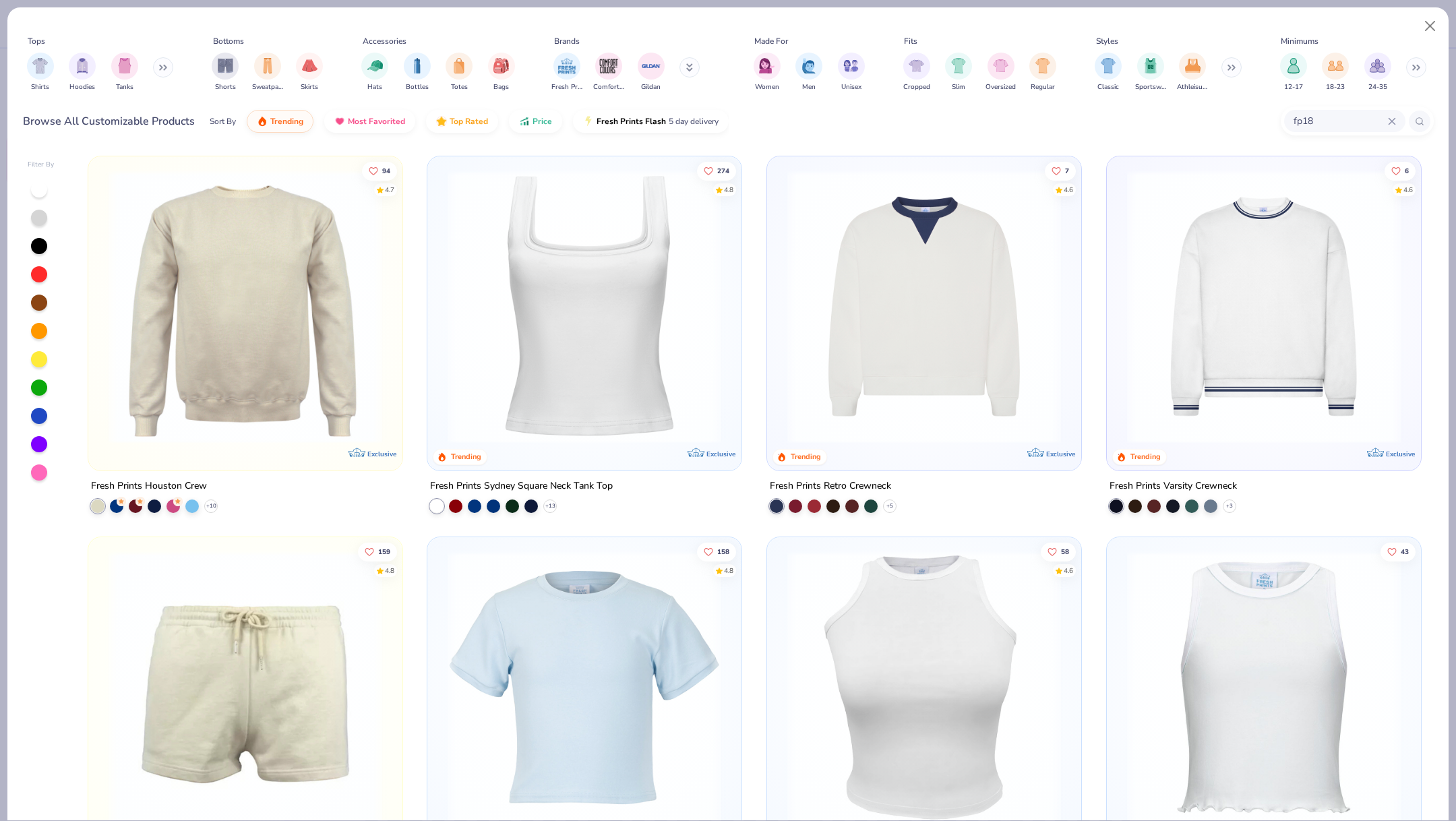
click at [239, 358] on img at bounding box center [245, 306] width 287 height 273
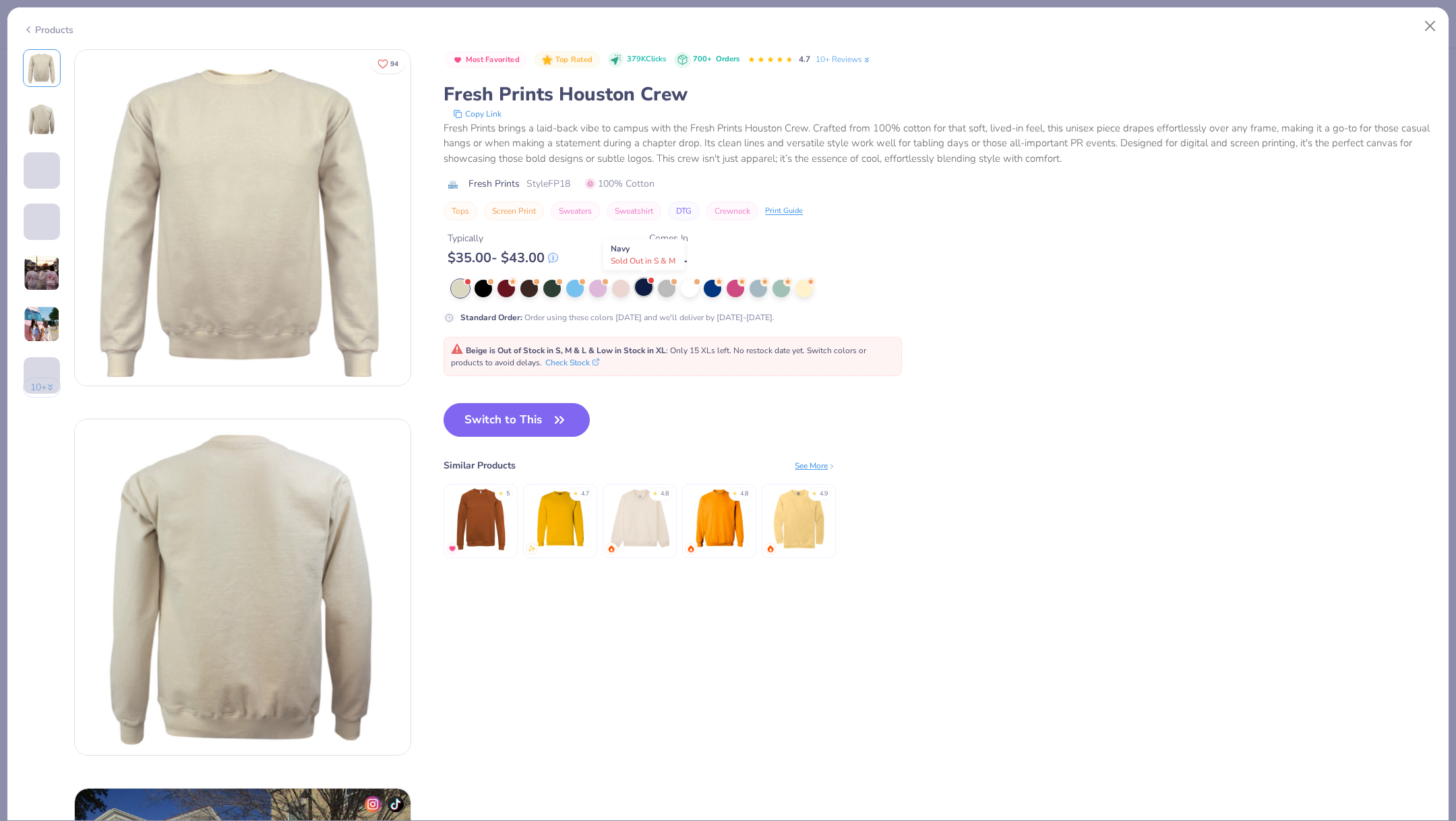
click at [648, 288] on div at bounding box center [644, 287] width 18 height 18
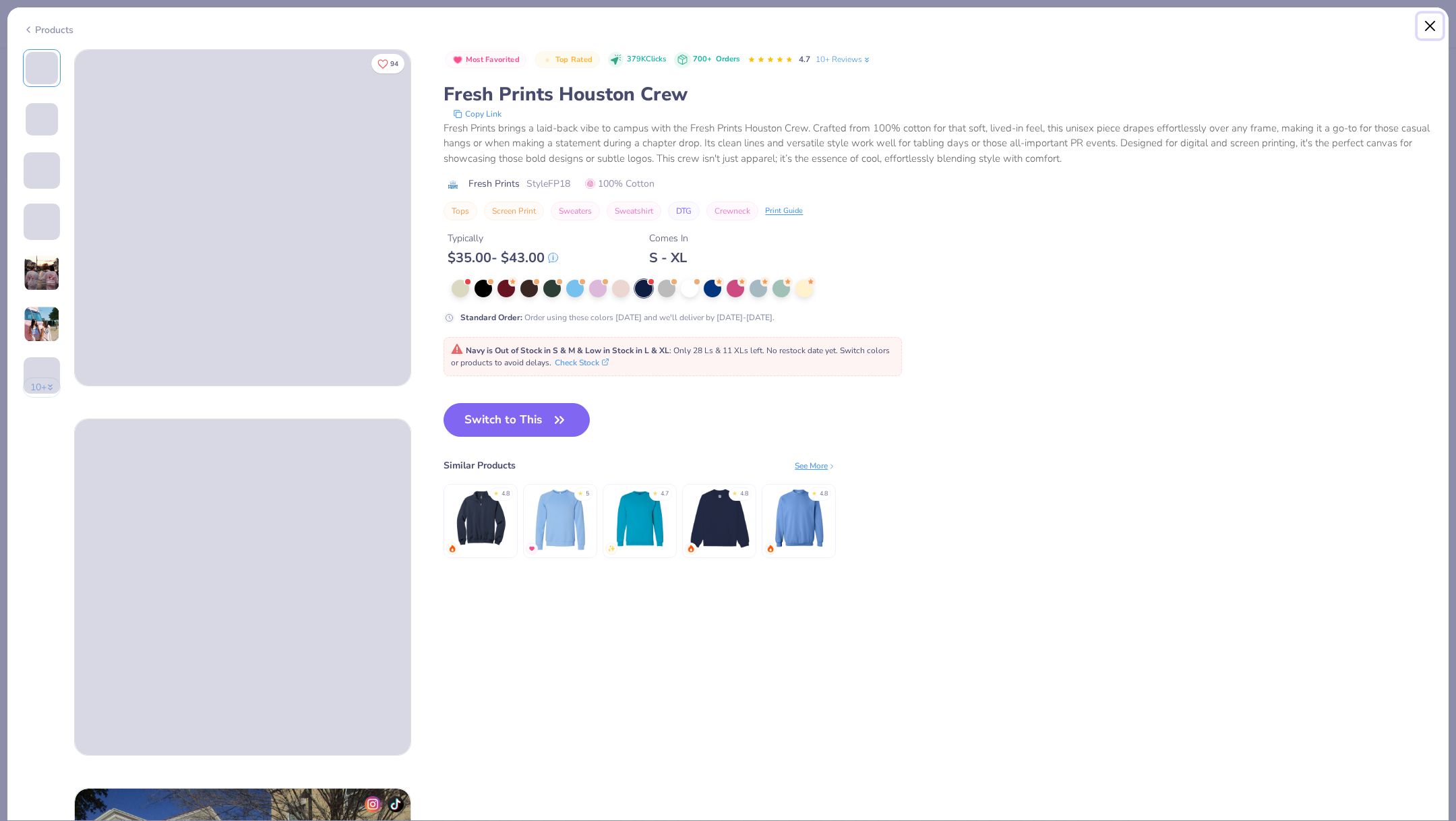
click at [1440, 33] on button "Close" at bounding box center [1430, 26] width 25 height 25
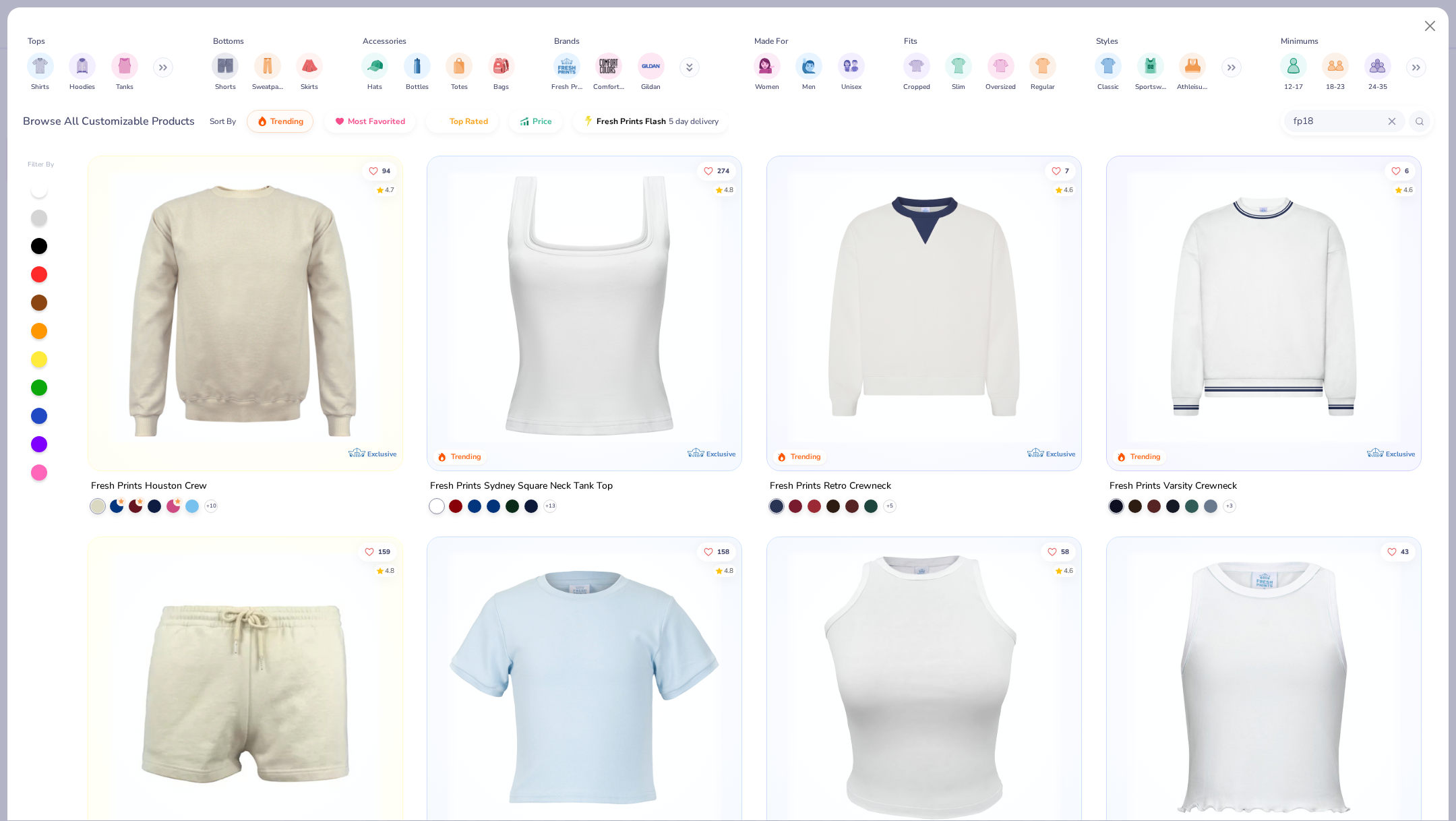
click at [1317, 120] on input "fp18" at bounding box center [1339, 121] width 95 height 16
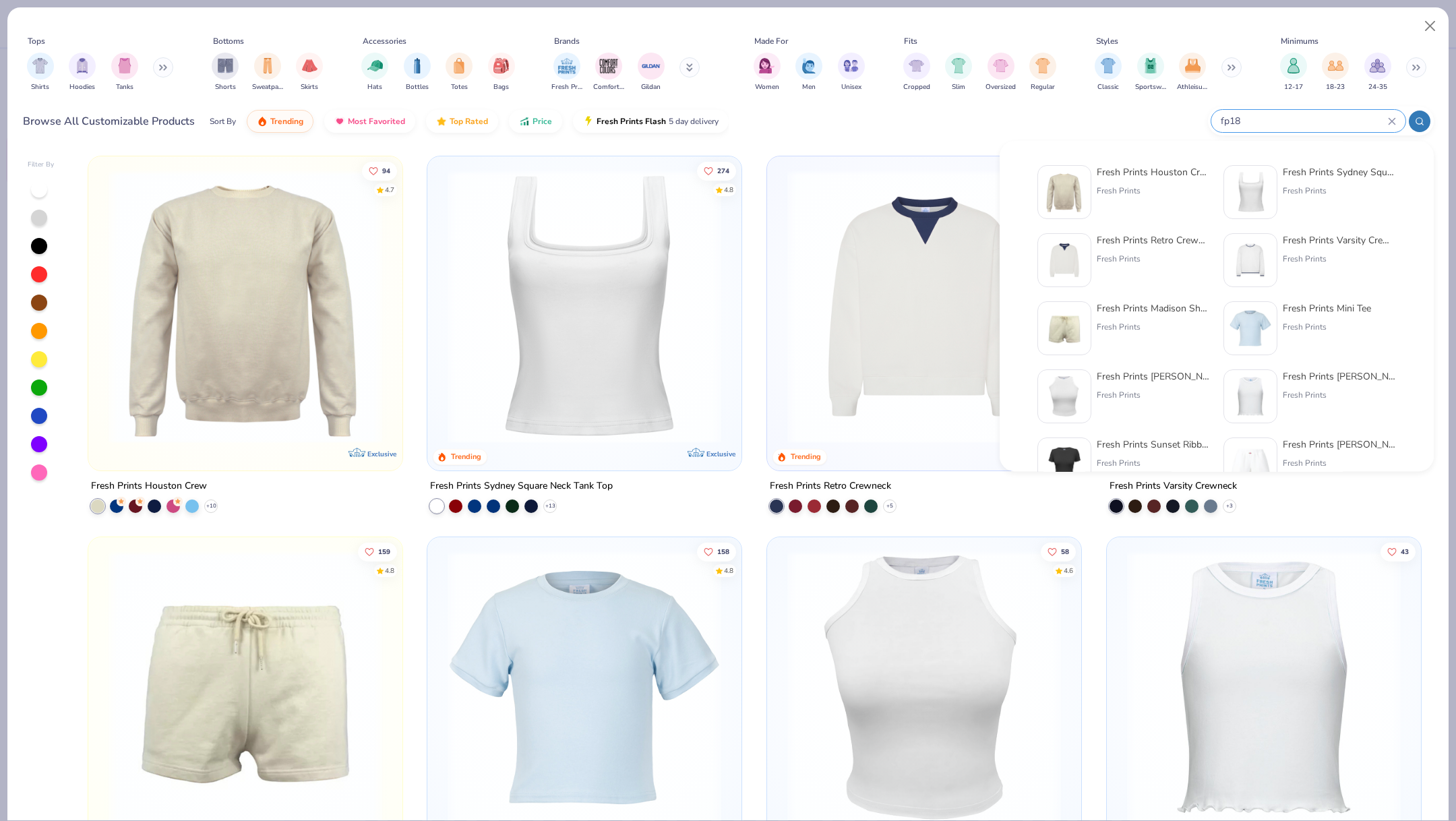
click at [1317, 120] on input "fp18" at bounding box center [1303, 121] width 168 height 16
type input "fp87"
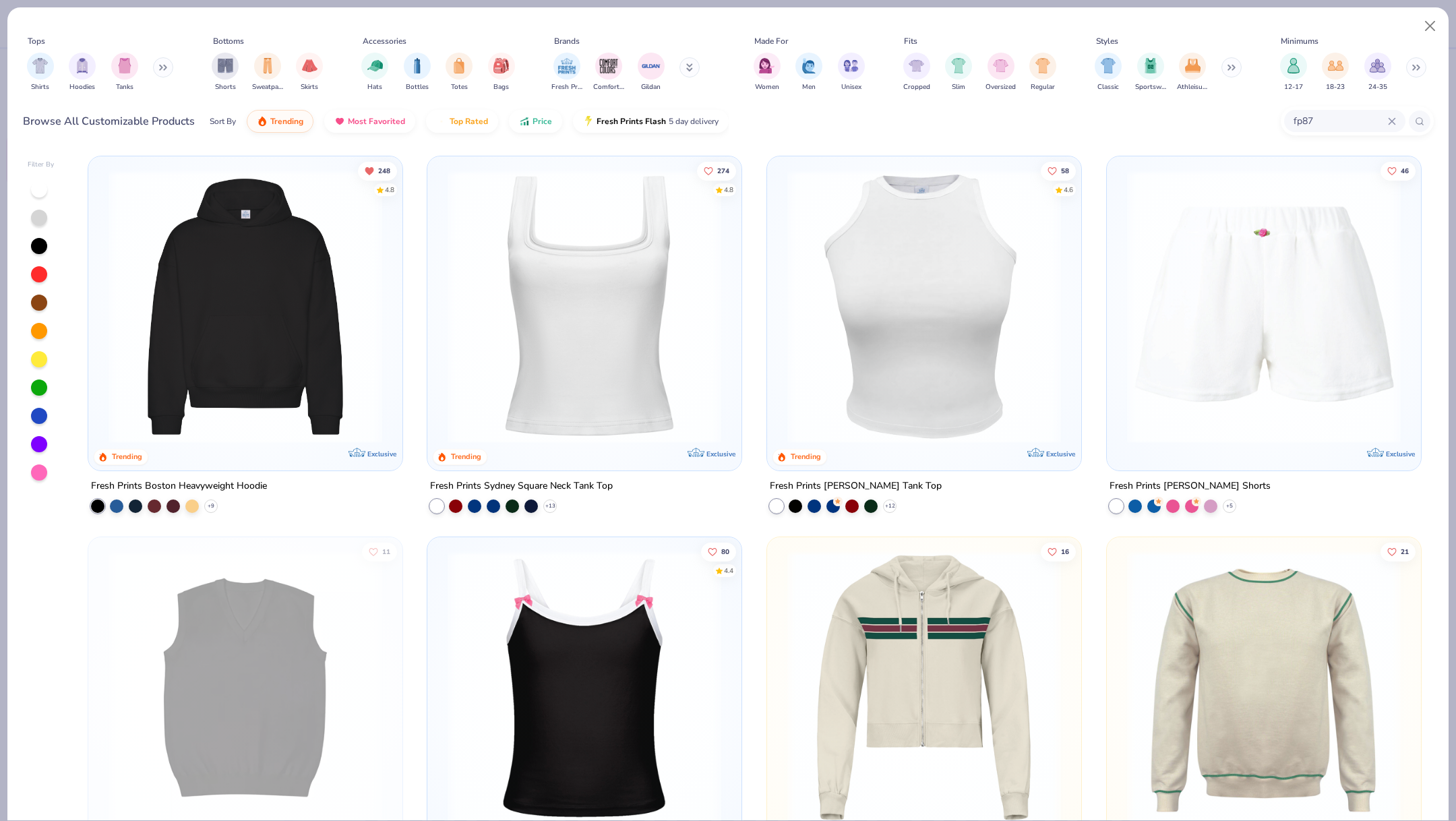
click at [210, 414] on img at bounding box center [245, 306] width 287 height 273
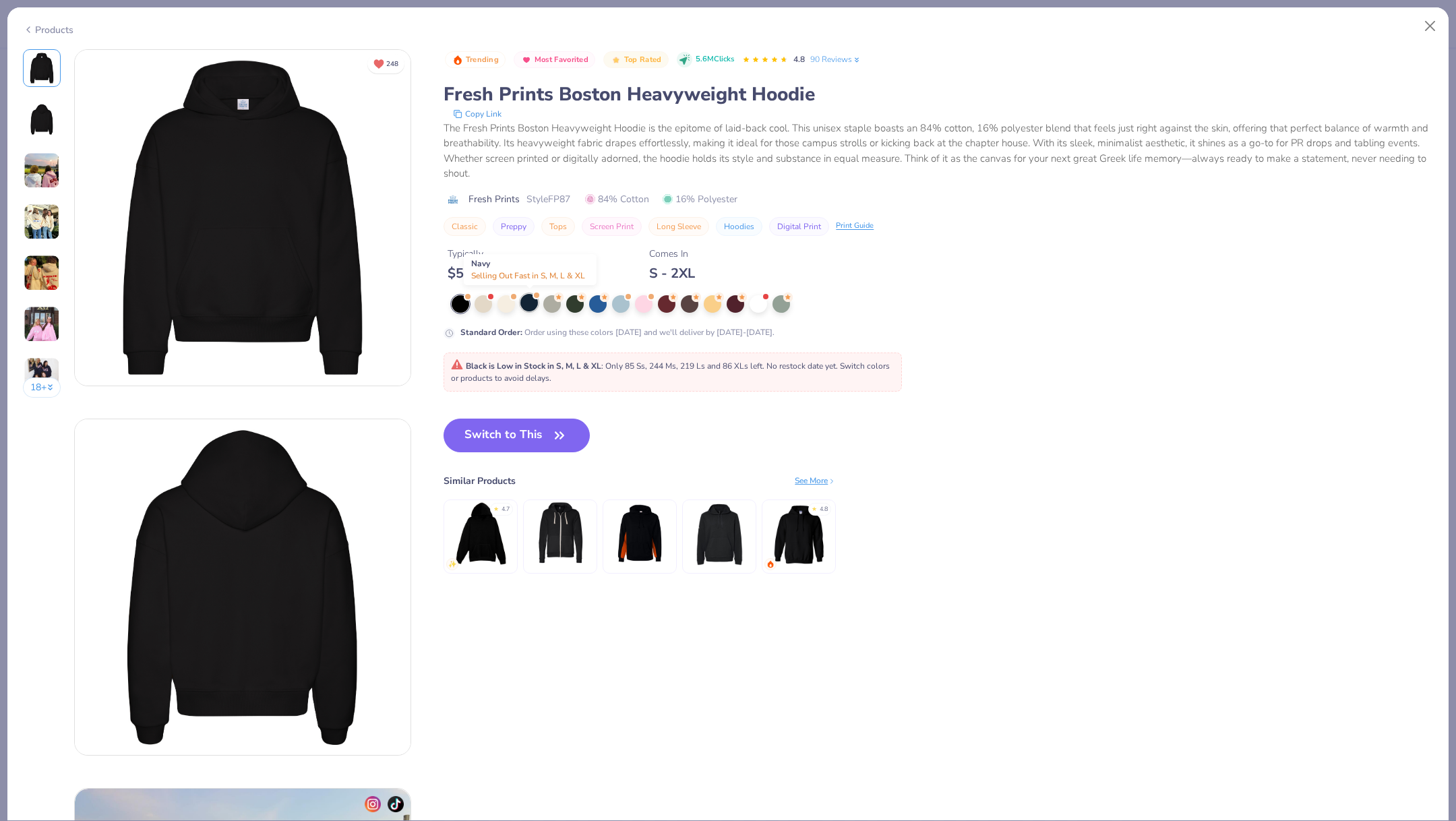
click at [528, 306] on div at bounding box center [530, 303] width 18 height 18
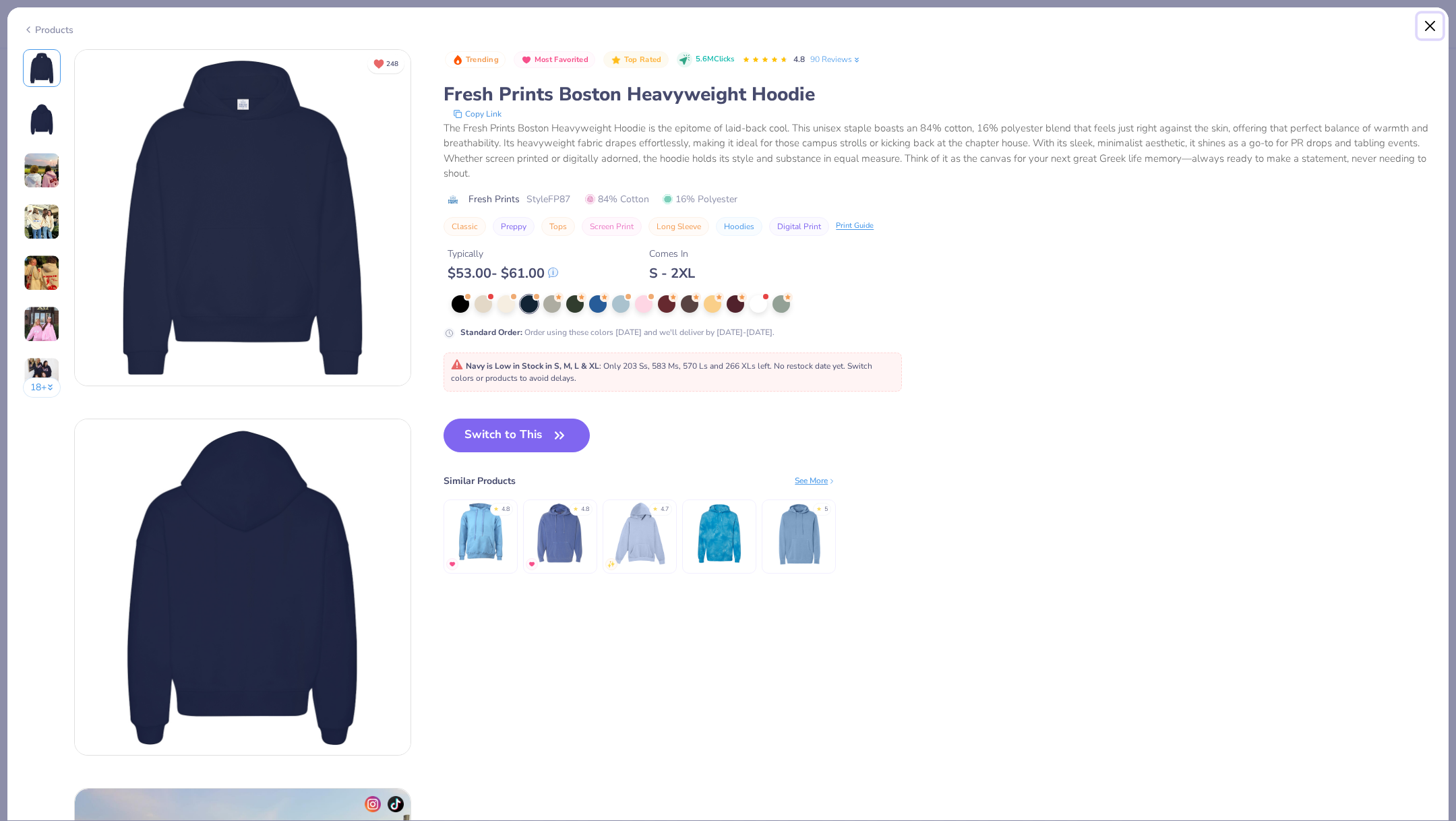
click at [1424, 25] on button "Close" at bounding box center [1430, 26] width 25 height 25
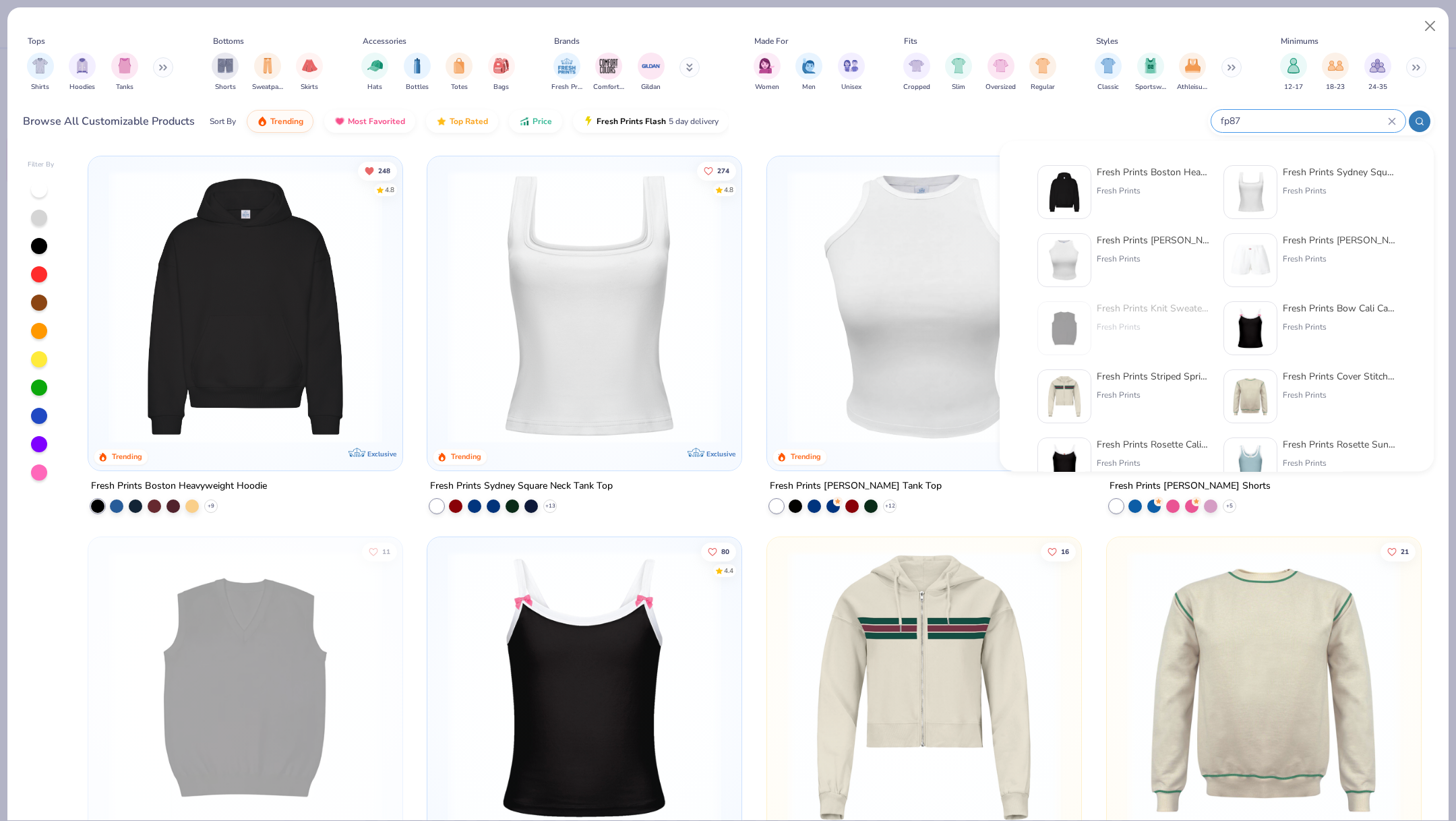
click at [1303, 123] on input "fp87" at bounding box center [1303, 121] width 168 height 16
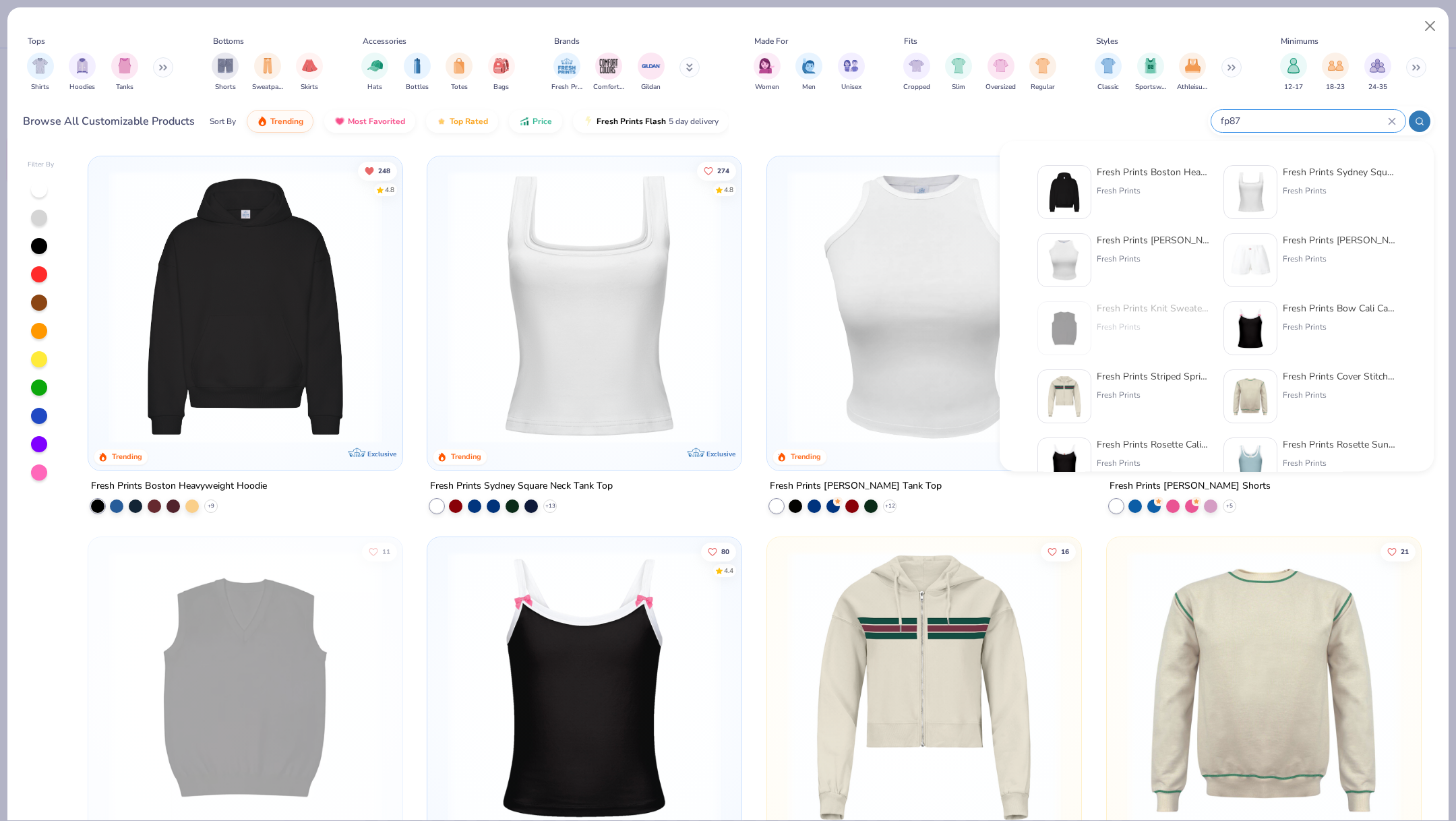
drag, startPoint x: 1265, startPoint y: 120, endPoint x: 1145, endPoint y: 120, distance: 120.0
click at [1145, 120] on div "Browse All Customizable Products Sort By Trending Most Favorited Top Rated Pric…" at bounding box center [728, 121] width 1411 height 38
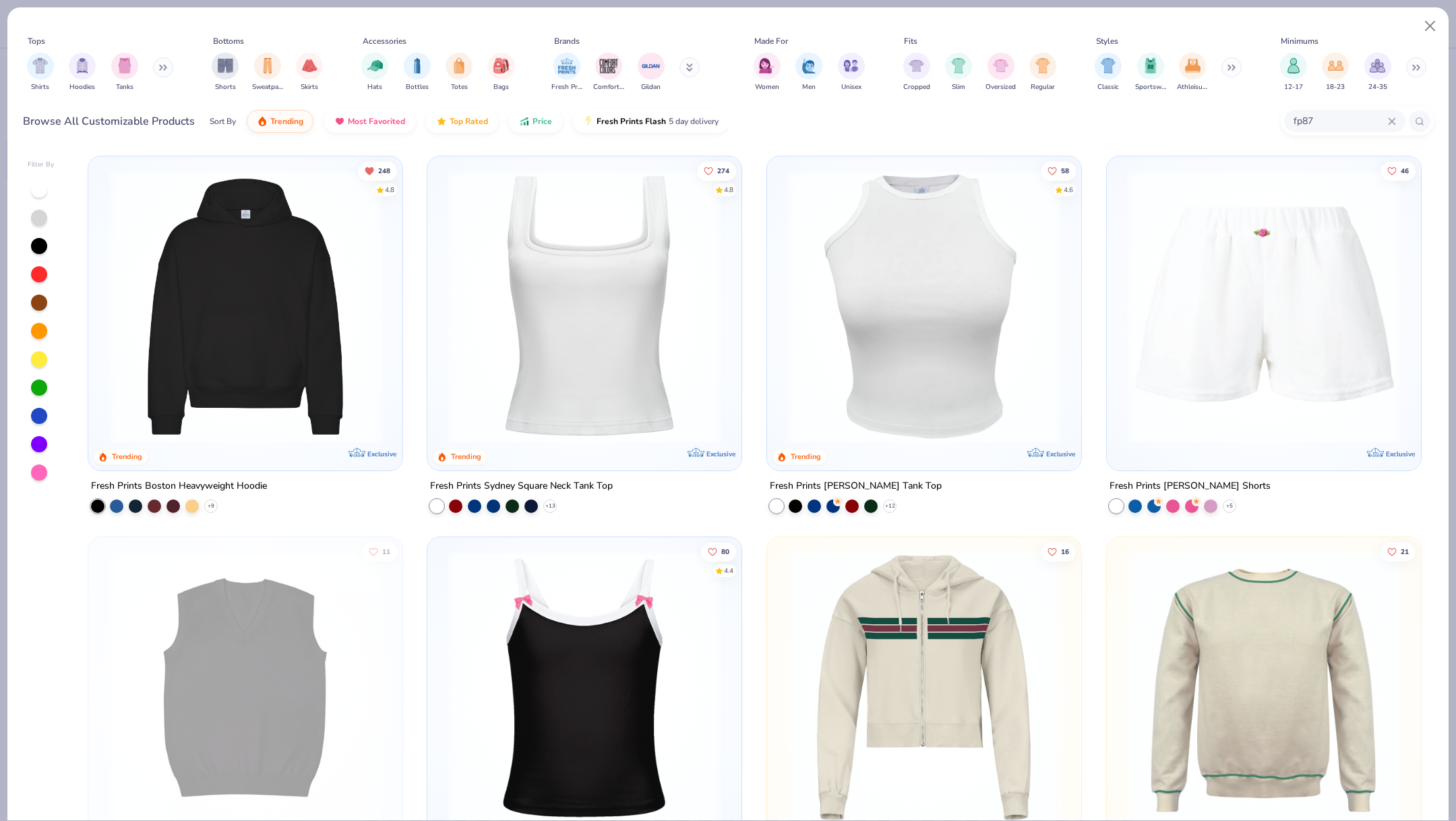
click at [1391, 124] on icon at bounding box center [1391, 122] width 8 height 8
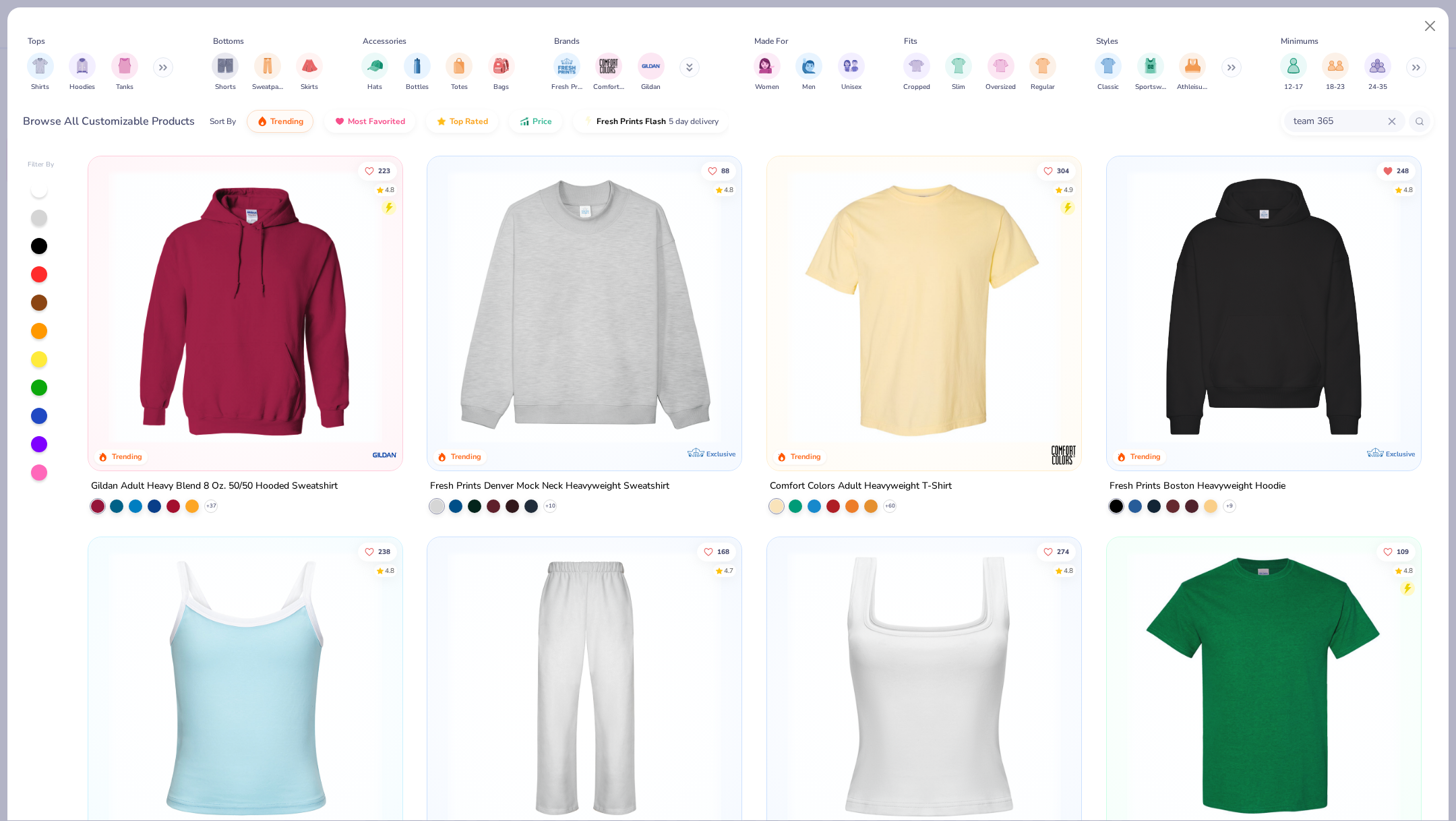
type input "team 365"
